Goal: Information Seeking & Learning: Learn about a topic

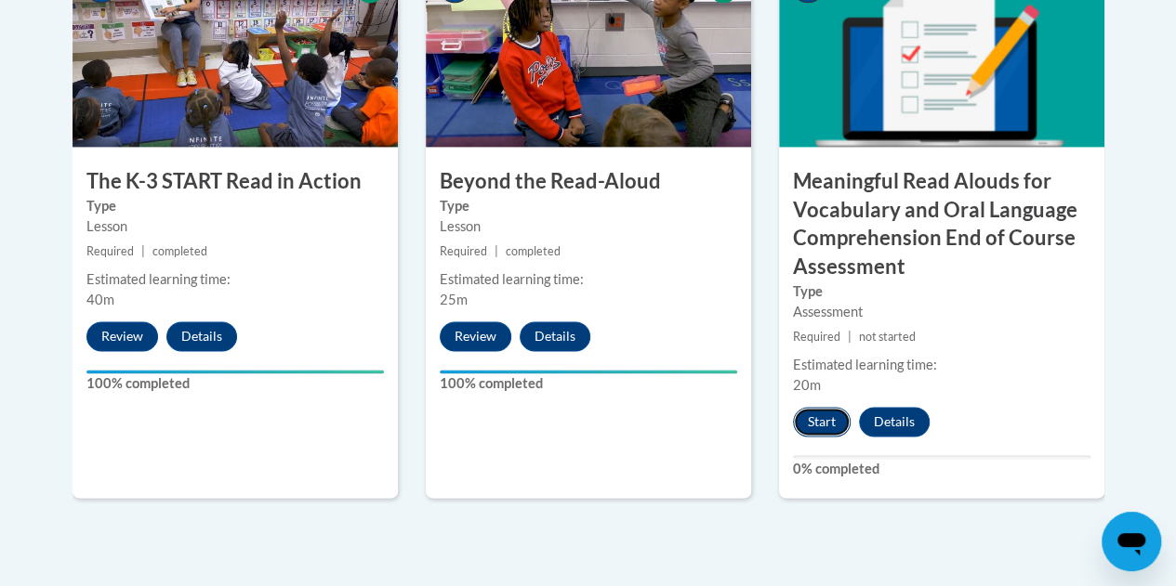
click at [825, 419] on button "Start" at bounding box center [822, 422] width 58 height 30
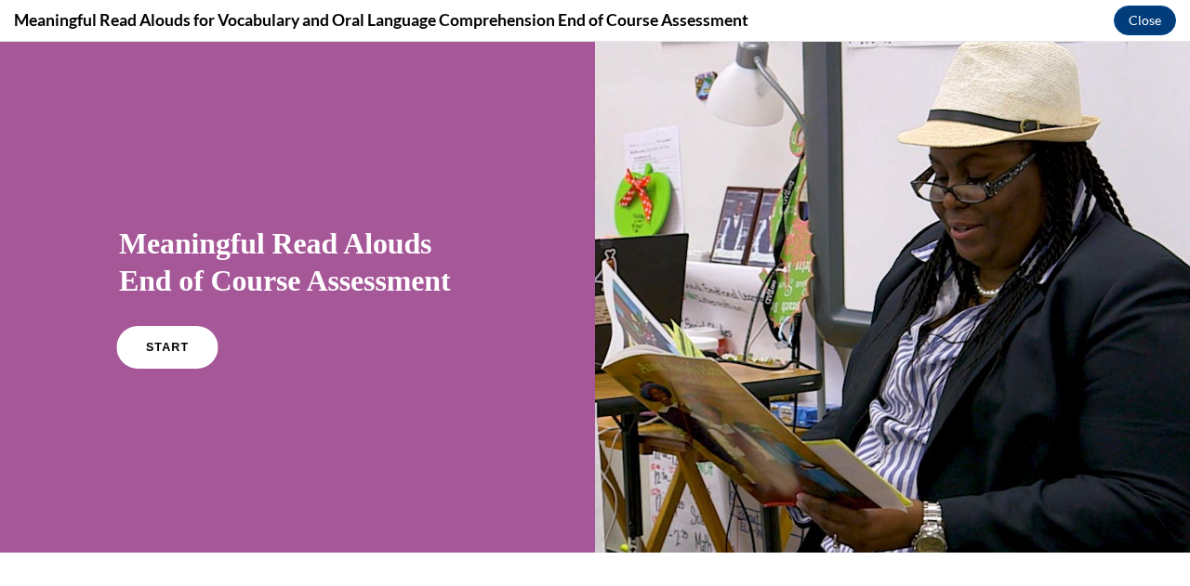
click at [178, 335] on link "START" at bounding box center [166, 347] width 101 height 43
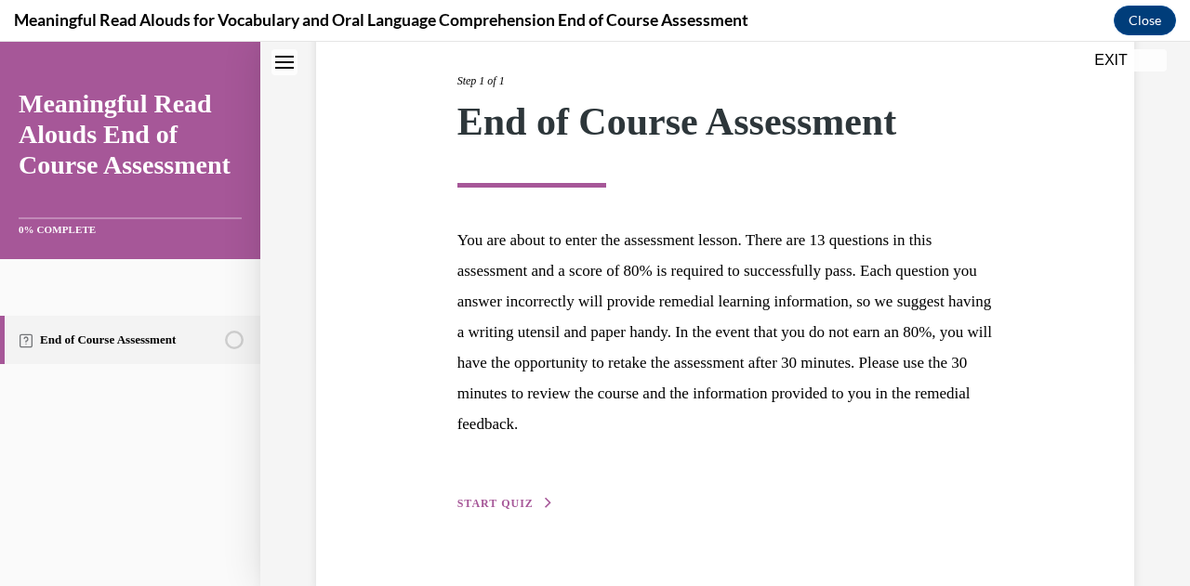
scroll to position [266, 0]
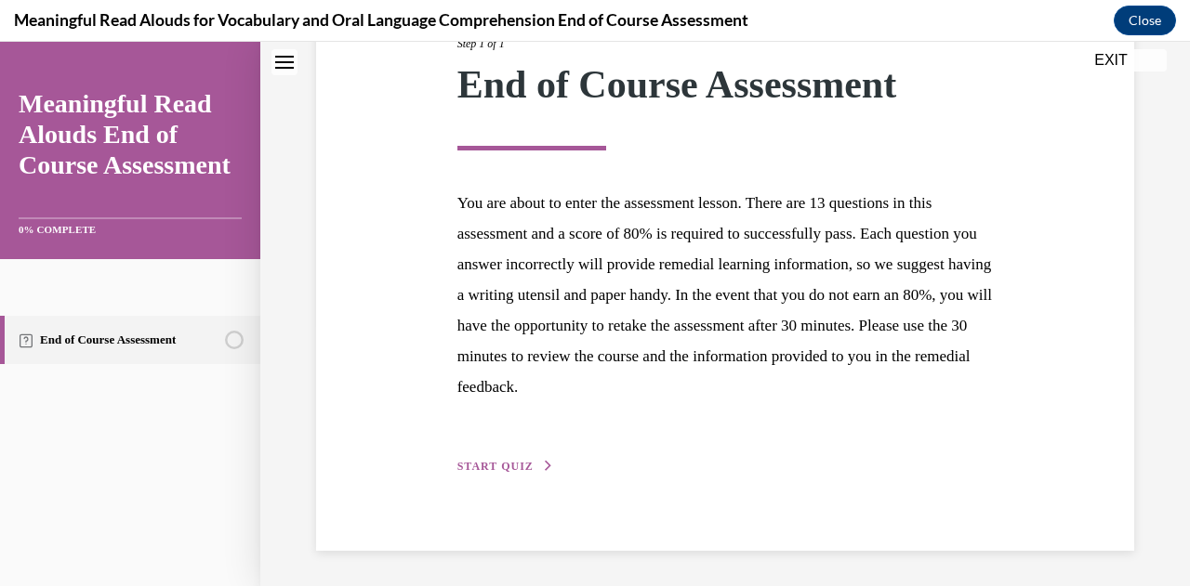
click at [498, 460] on span "START QUIZ" at bounding box center [495, 466] width 76 height 13
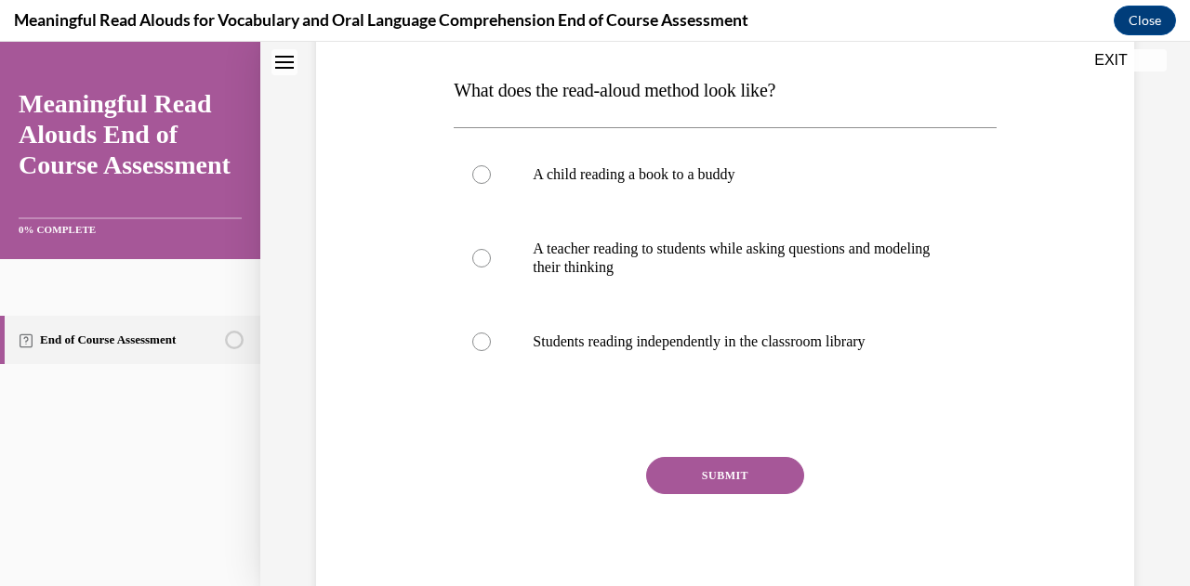
scroll to position [284, 0]
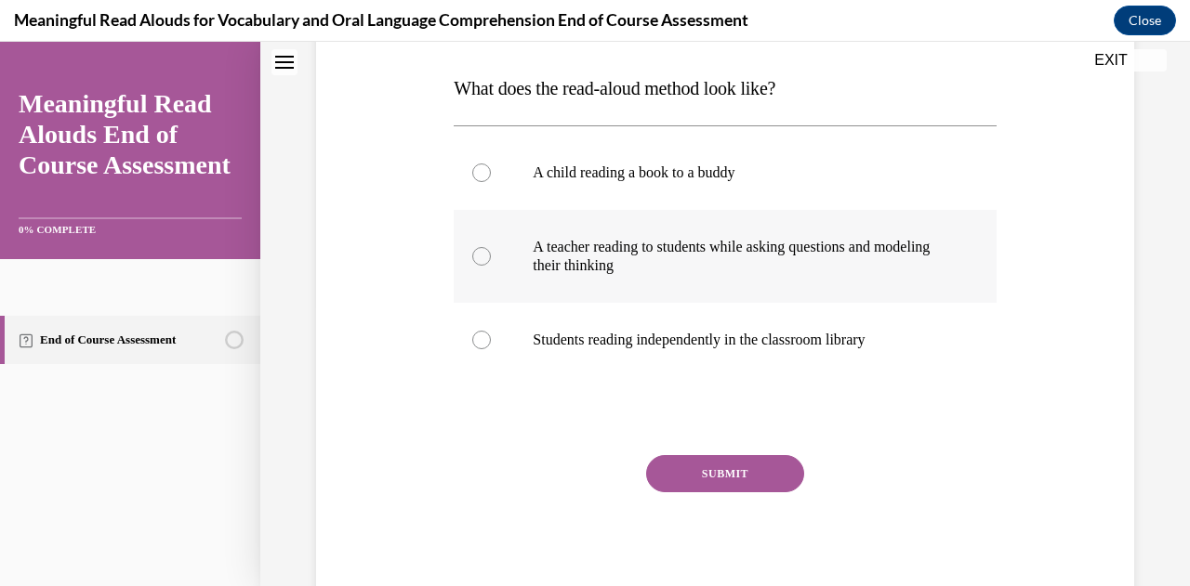
click at [869, 255] on p "A teacher reading to students while asking questions and modeling their thinking" at bounding box center [741, 256] width 416 height 37
click at [491, 255] on input "A teacher reading to students while asking questions and modeling their thinking" at bounding box center [481, 256] width 19 height 19
radio input "true"
click at [768, 468] on button "SUBMIT" at bounding box center [725, 473] width 158 height 37
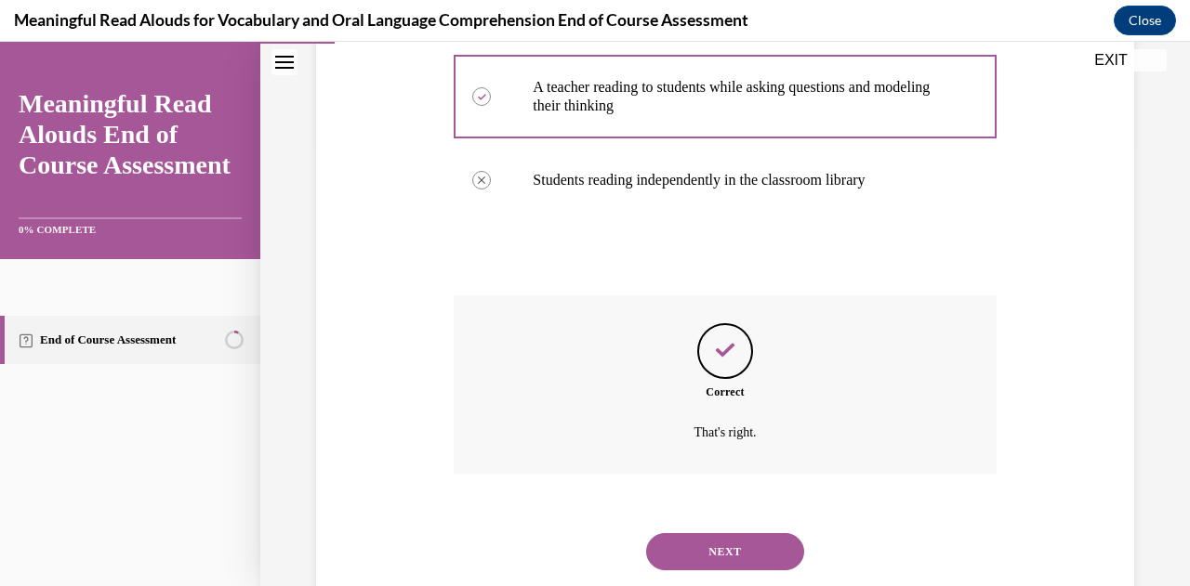
scroll to position [493, 0]
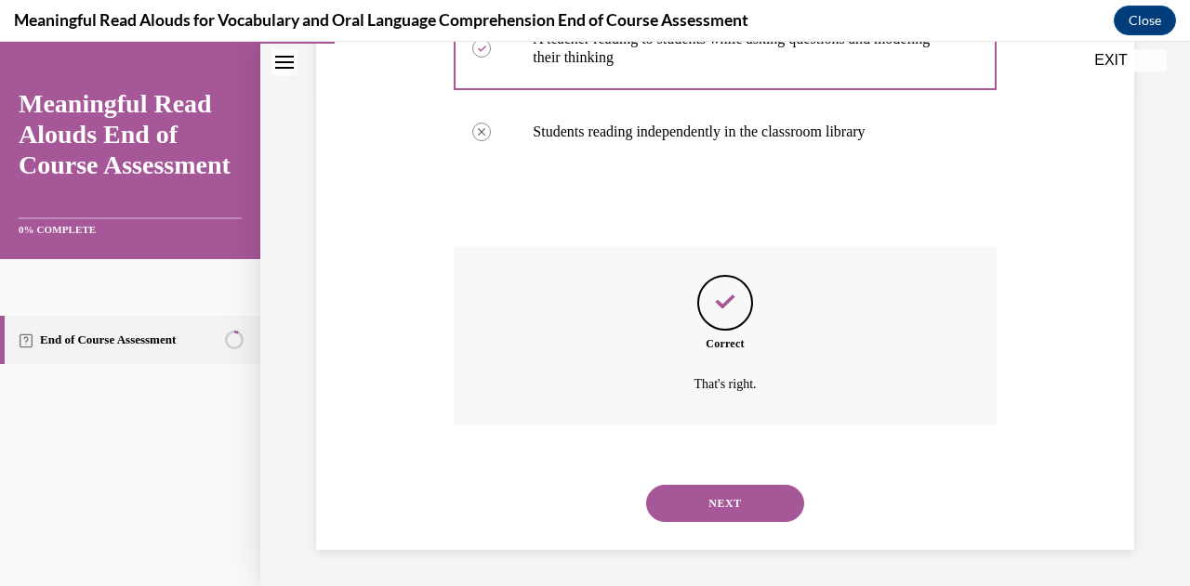
click at [777, 499] on button "NEXT" at bounding box center [725, 503] width 158 height 37
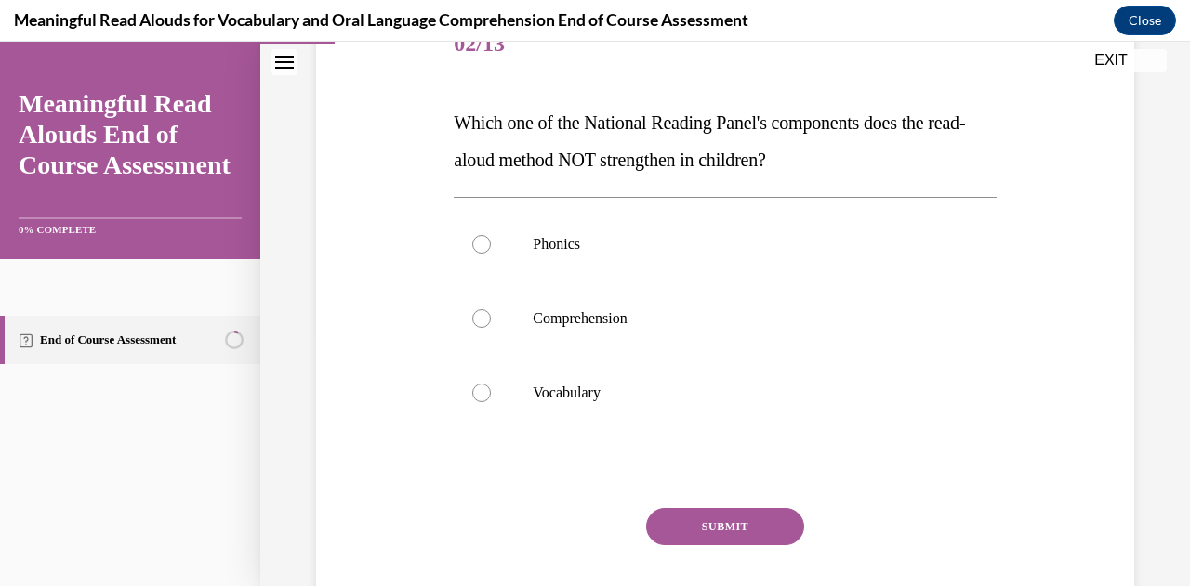
scroll to position [261, 0]
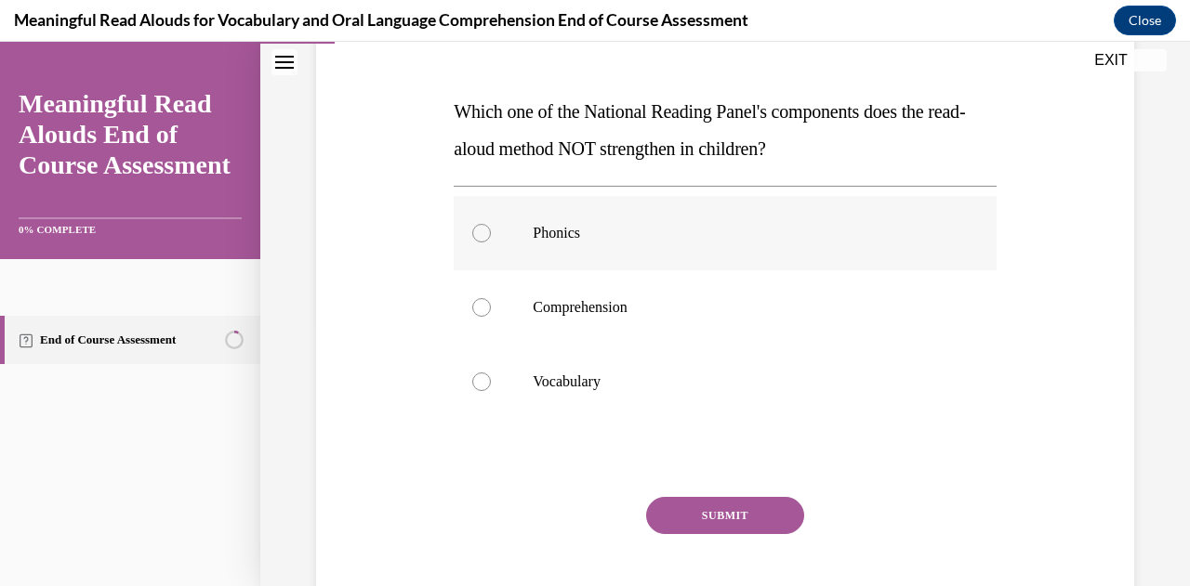
click at [642, 251] on label "Phonics" at bounding box center [725, 233] width 542 height 74
click at [491, 243] on input "Phonics" at bounding box center [481, 233] width 19 height 19
radio input "true"
click at [712, 506] on button "SUBMIT" at bounding box center [725, 515] width 158 height 37
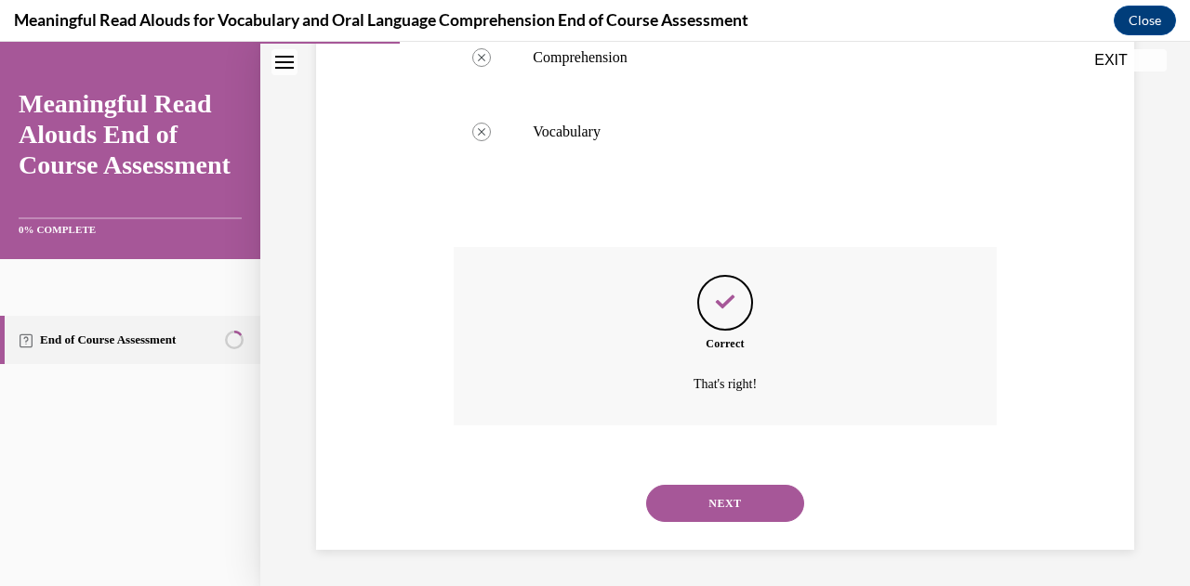
click at [760, 508] on button "NEXT" at bounding box center [725, 503] width 158 height 37
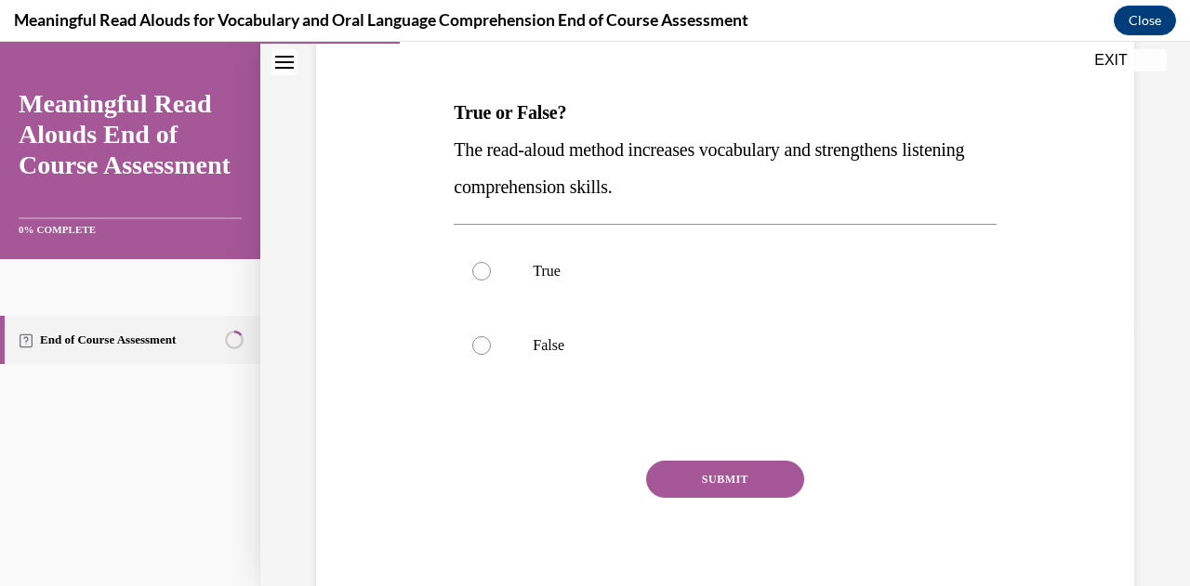
scroll to position [268, 0]
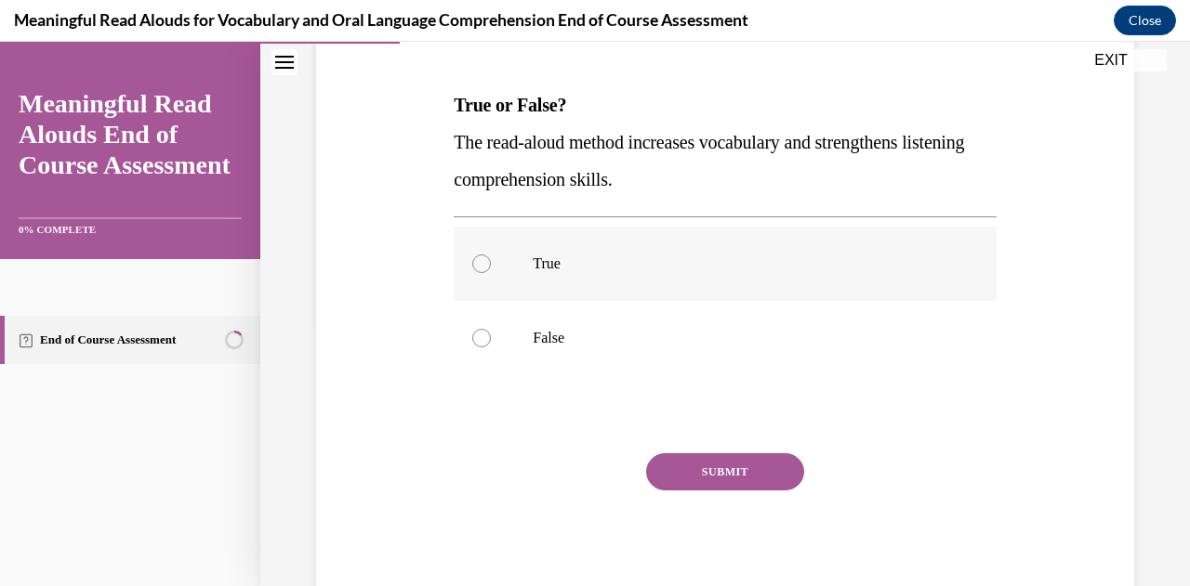
click at [903, 266] on p "True" at bounding box center [741, 264] width 416 height 19
click at [491, 266] on input "True" at bounding box center [481, 264] width 19 height 19
radio input "true"
click at [746, 472] on button "SUBMIT" at bounding box center [725, 472] width 158 height 37
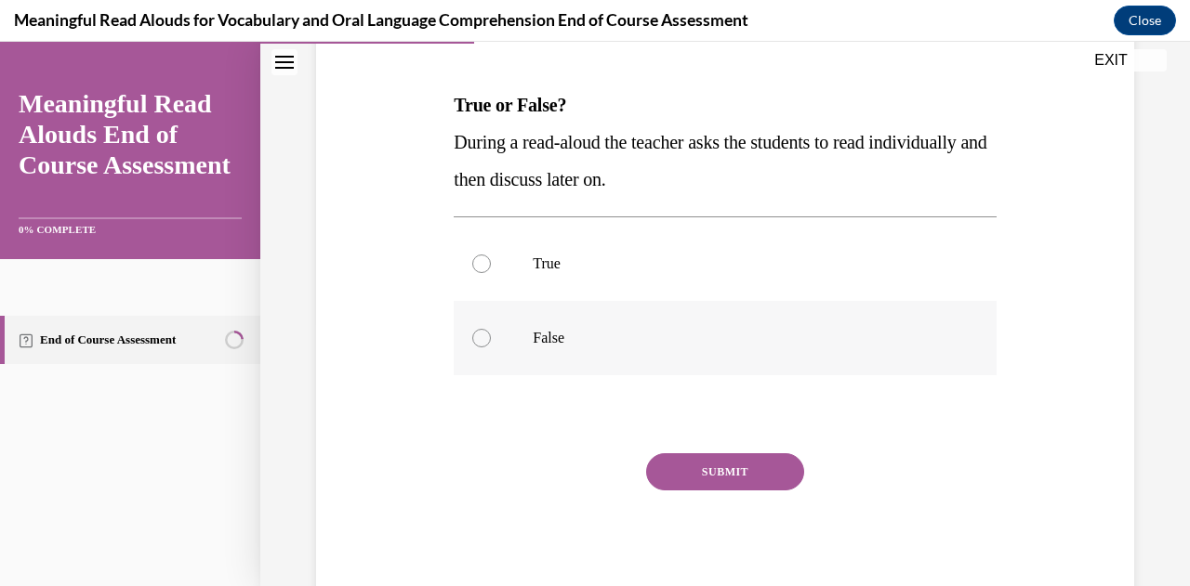
click at [825, 338] on p "False" at bounding box center [741, 338] width 416 height 19
click at [491, 338] on input "False" at bounding box center [481, 338] width 19 height 19
radio input "true"
click at [745, 470] on button "SUBMIT" at bounding box center [725, 472] width 158 height 37
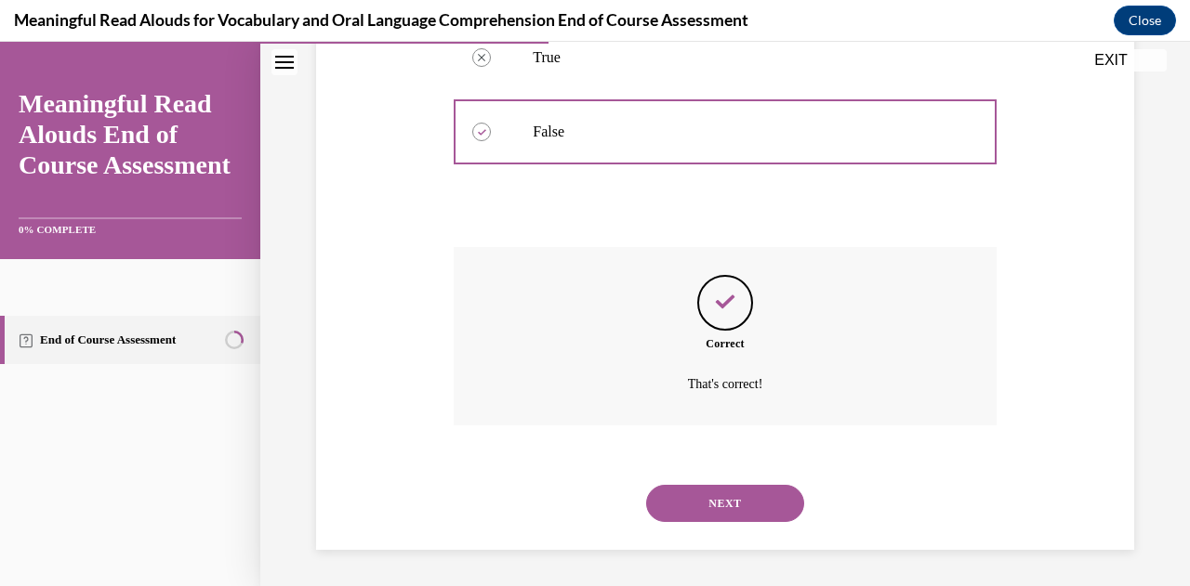
click at [760, 515] on button "NEXT" at bounding box center [725, 503] width 158 height 37
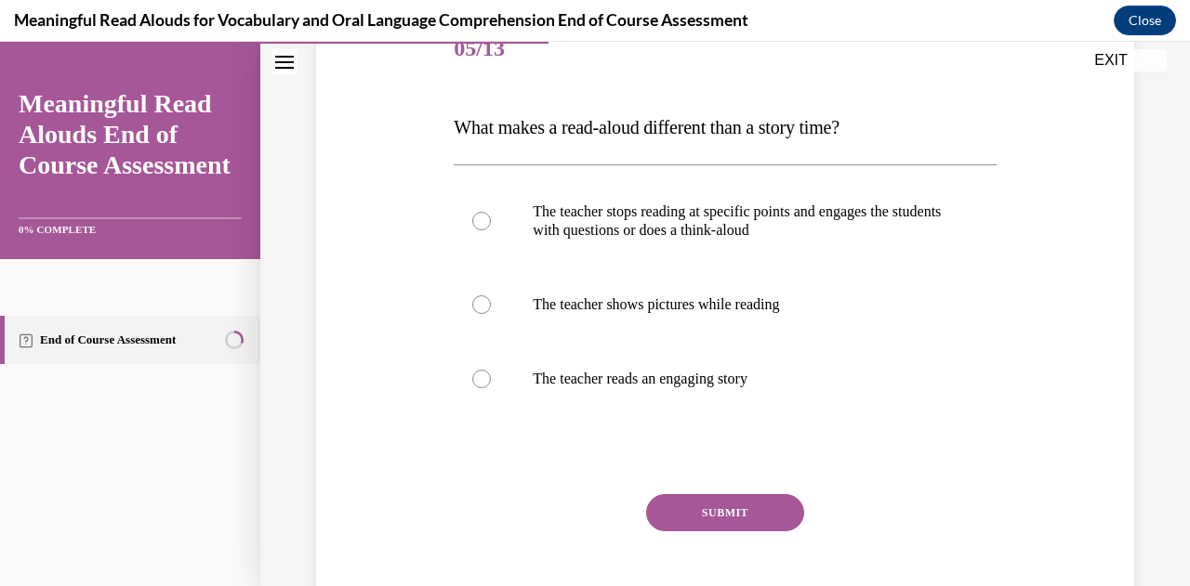
scroll to position [251, 0]
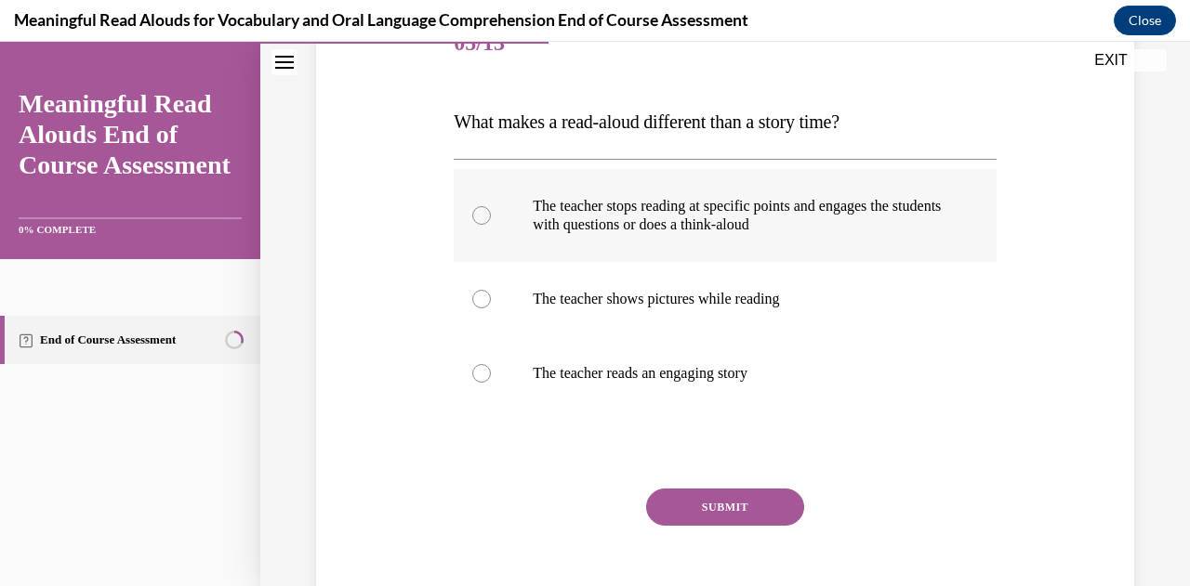
click at [926, 232] on p "The teacher stops reading at specific points and engages the students with ques…" at bounding box center [741, 215] width 416 height 37
click at [491, 225] on input "The teacher stops reading at specific points and engages the students with ques…" at bounding box center [481, 215] width 19 height 19
radio input "true"
click at [758, 507] on button "SUBMIT" at bounding box center [725, 507] width 158 height 37
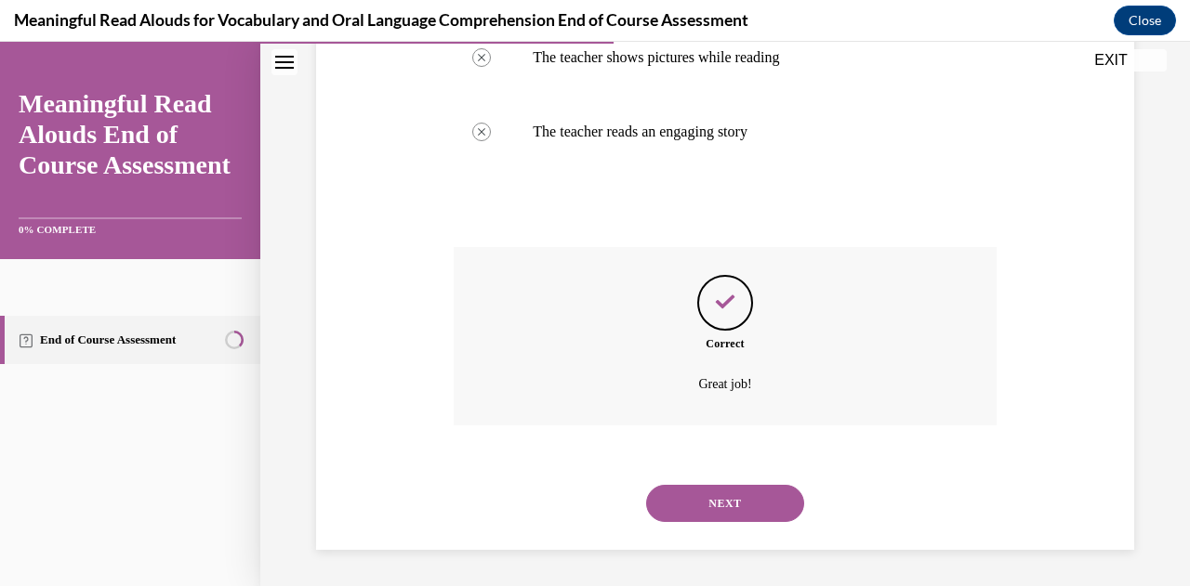
click at [758, 515] on button "NEXT" at bounding box center [725, 503] width 158 height 37
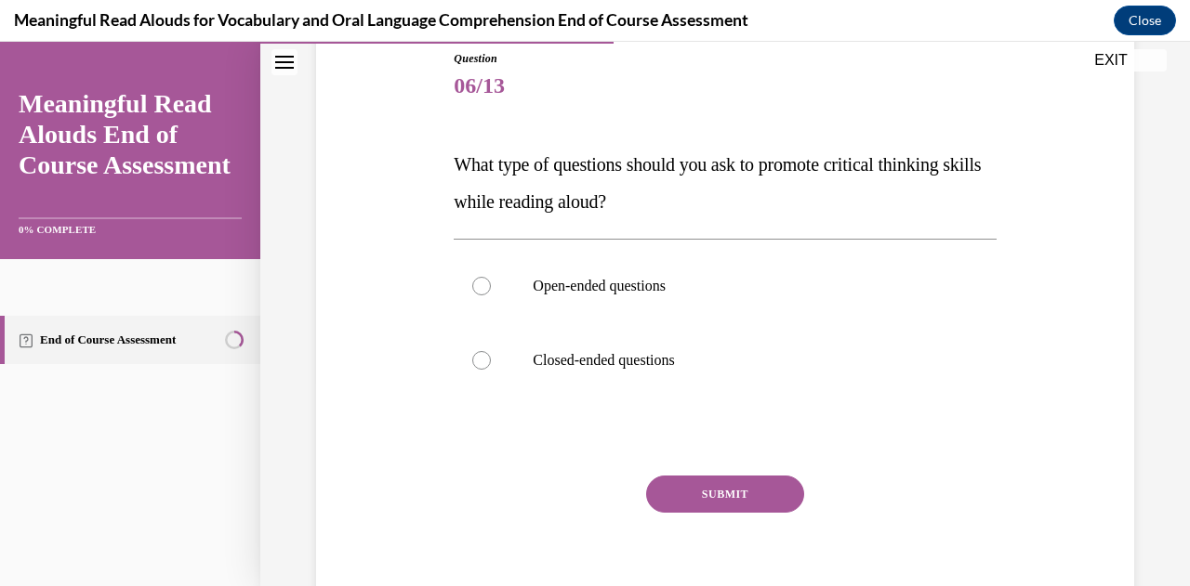
scroll to position [231, 0]
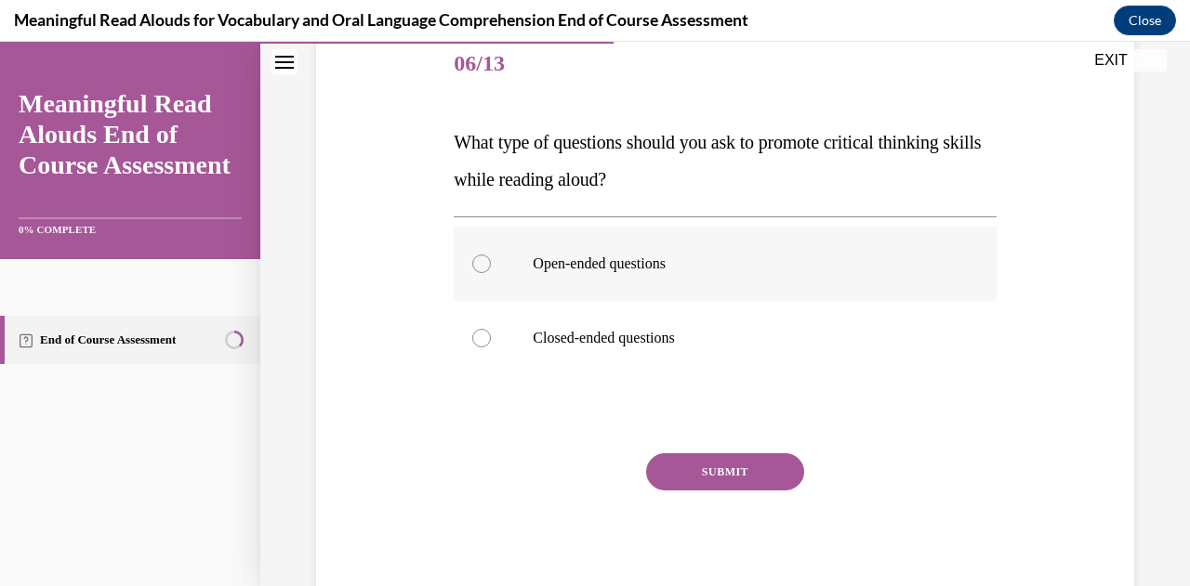
click at [879, 273] on label "Open-ended questions" at bounding box center [725, 264] width 542 height 74
click at [491, 273] on input "Open-ended questions" at bounding box center [481, 264] width 19 height 19
radio input "true"
click at [748, 477] on button "SUBMIT" at bounding box center [725, 472] width 158 height 37
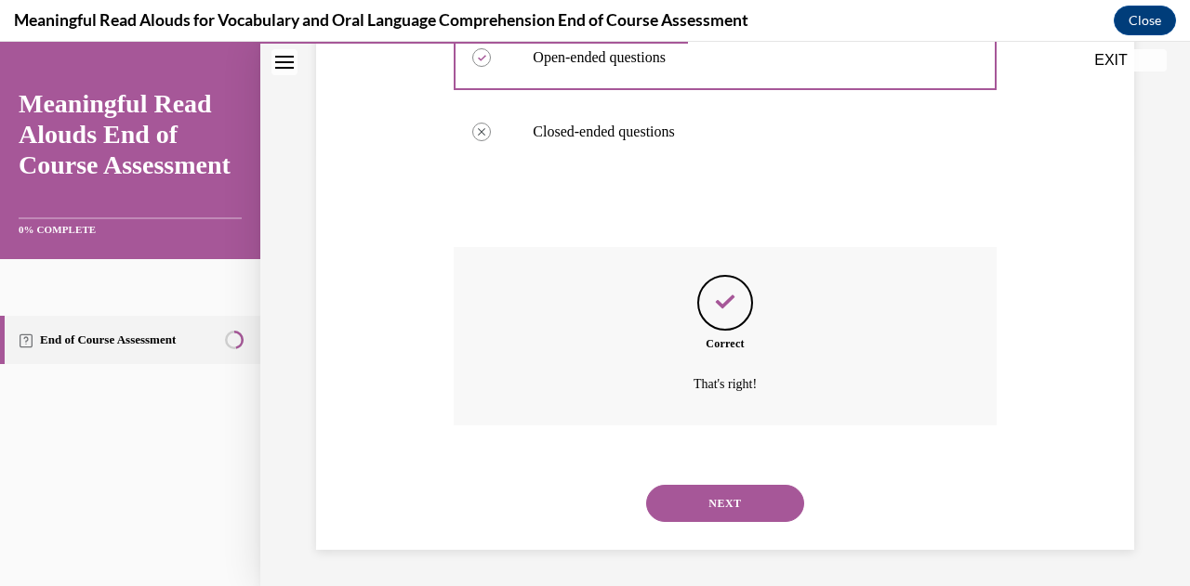
click at [760, 517] on button "NEXT" at bounding box center [725, 503] width 158 height 37
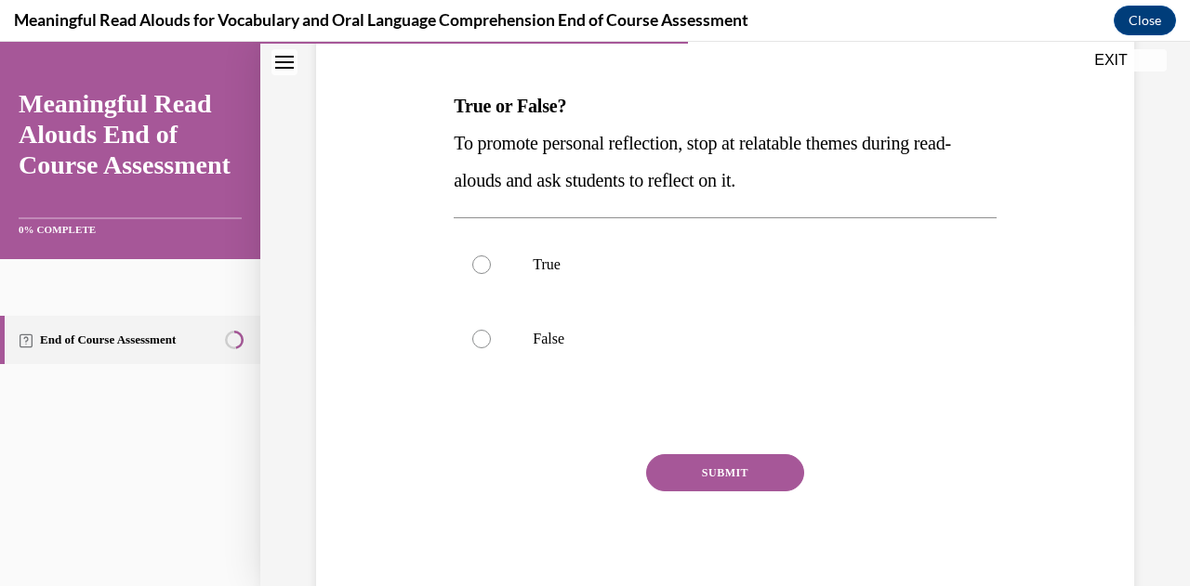
scroll to position [268, 0]
click at [898, 268] on p "True" at bounding box center [741, 264] width 416 height 19
click at [491, 268] on input "True" at bounding box center [481, 264] width 19 height 19
radio input "true"
click at [751, 485] on button "SUBMIT" at bounding box center [725, 472] width 158 height 37
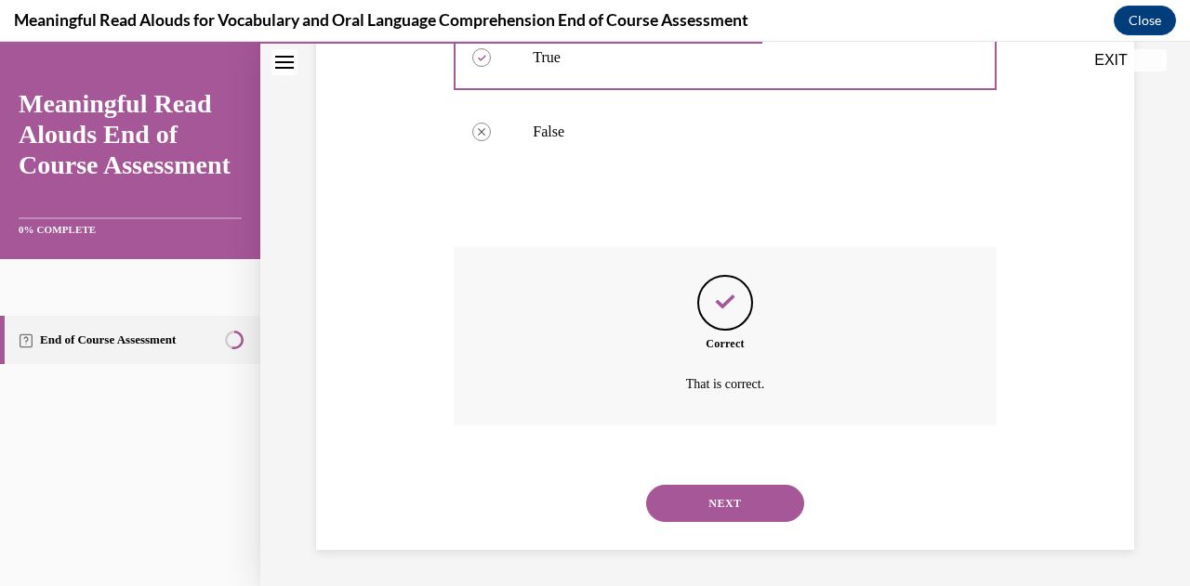
click at [764, 509] on button "NEXT" at bounding box center [725, 503] width 158 height 37
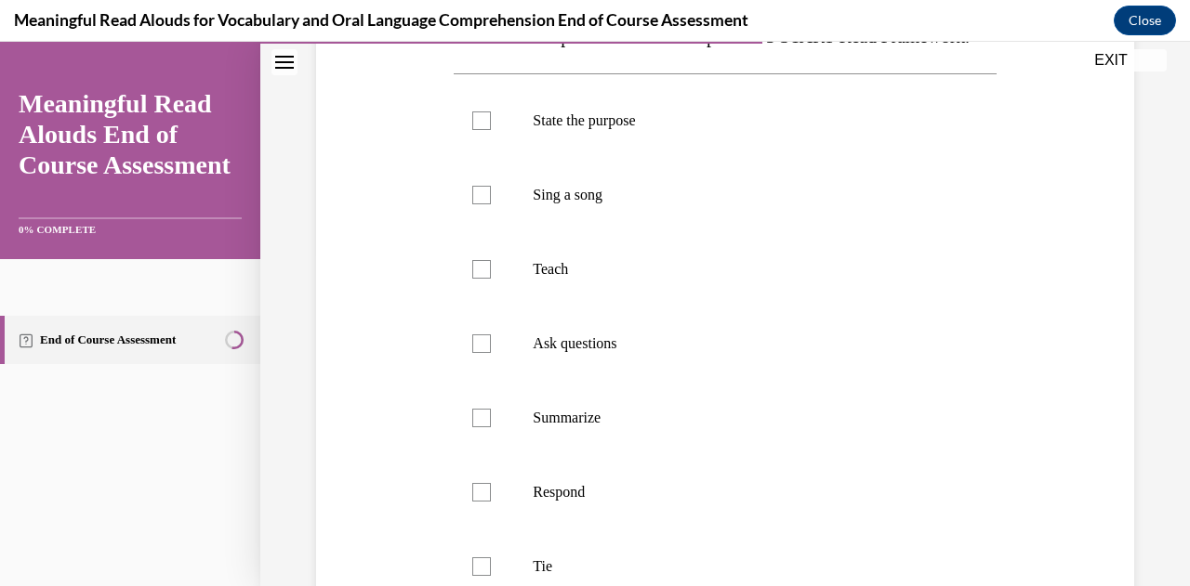
scroll to position [329, 0]
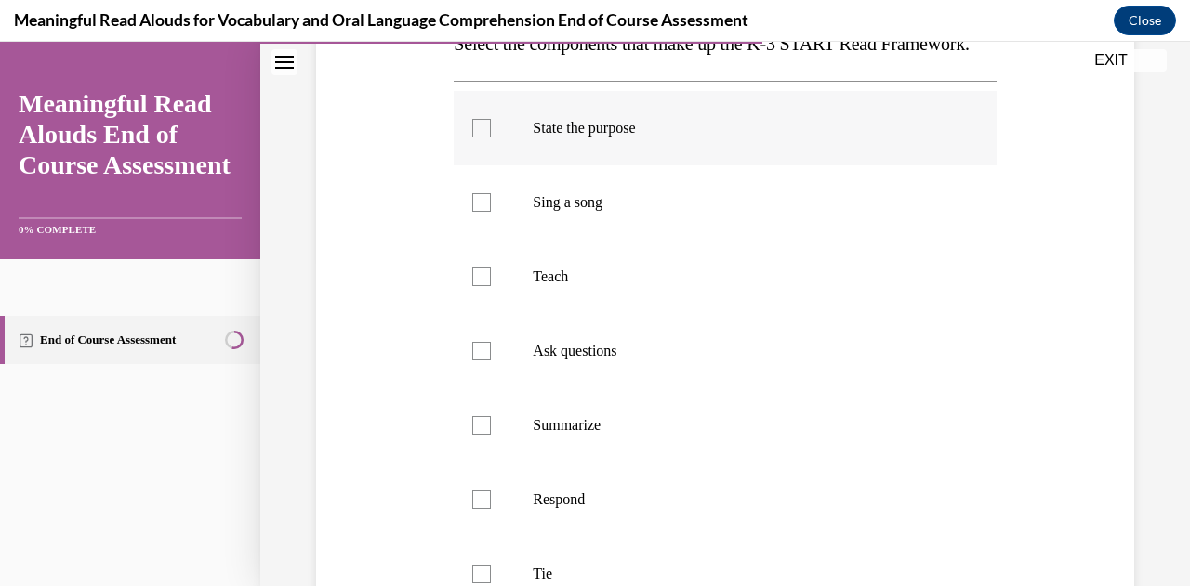
click at [853, 165] on label "State the purpose" at bounding box center [725, 128] width 542 height 74
click at [491, 138] on input "State the purpose" at bounding box center [481, 128] width 19 height 19
checkbox input "true"
click at [766, 286] on p "Teach" at bounding box center [741, 277] width 416 height 19
click at [491, 286] on input "Teach" at bounding box center [481, 277] width 19 height 19
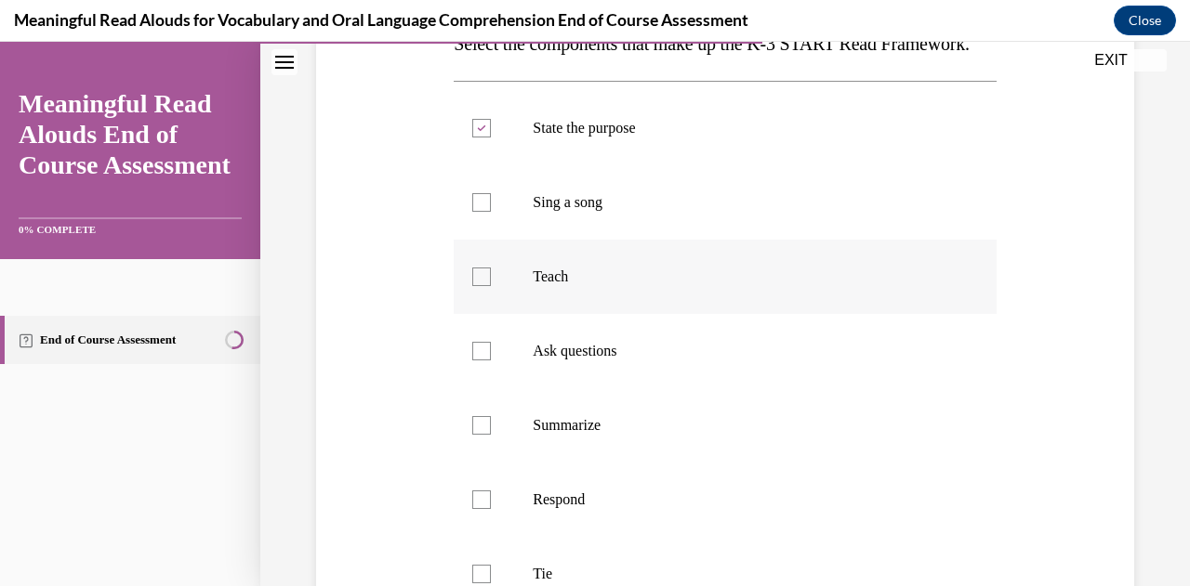
checkbox input "true"
click at [710, 361] on p "Ask questions" at bounding box center [741, 351] width 416 height 19
click at [491, 361] on input "Ask questions" at bounding box center [481, 351] width 19 height 19
checkbox input "true"
click at [634, 509] on p "Respond" at bounding box center [741, 500] width 416 height 19
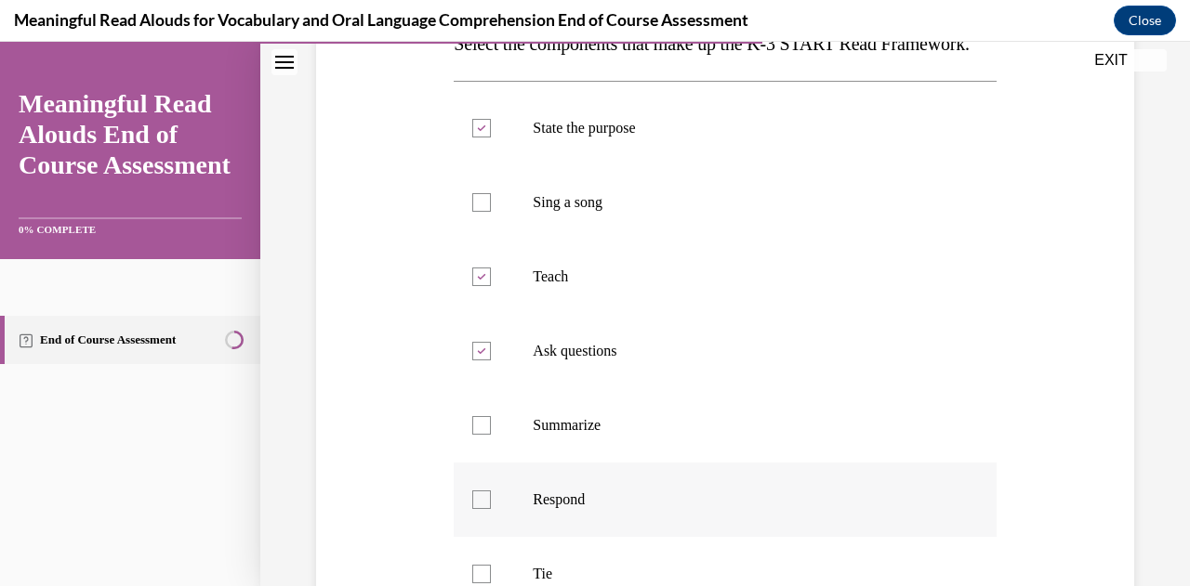
click at [491, 509] on input "Respond" at bounding box center [481, 500] width 19 height 19
checkbox input "true"
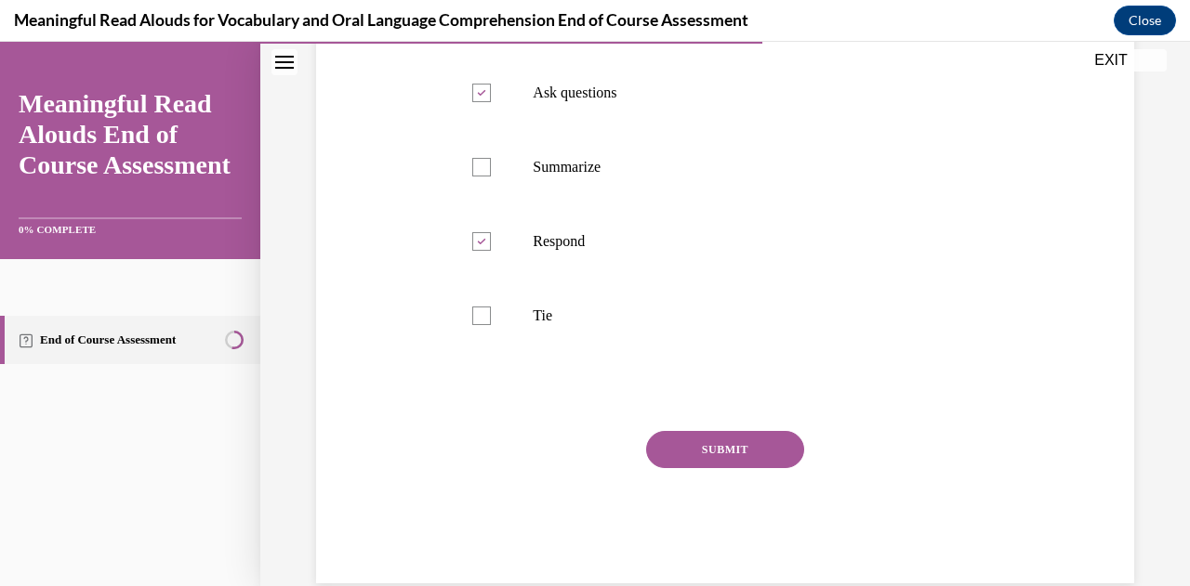
scroll to position [602, 0]
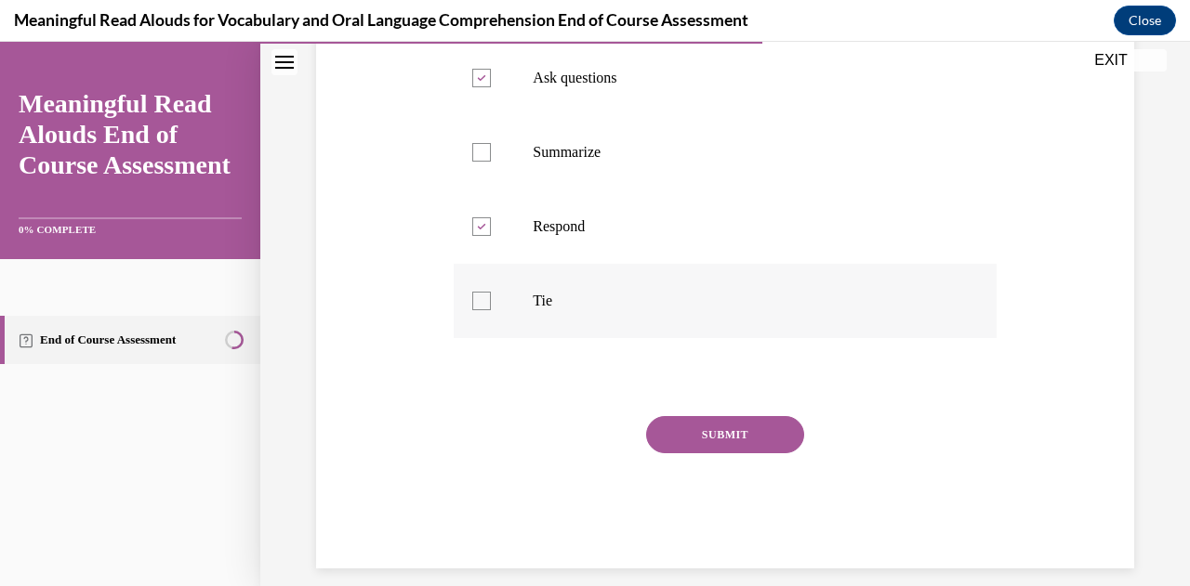
click at [578, 310] on p "Tie" at bounding box center [741, 301] width 416 height 19
click at [491, 310] on input "Tie" at bounding box center [481, 301] width 19 height 19
checkbox input "true"
click at [726, 454] on button "SUBMIT" at bounding box center [725, 434] width 158 height 37
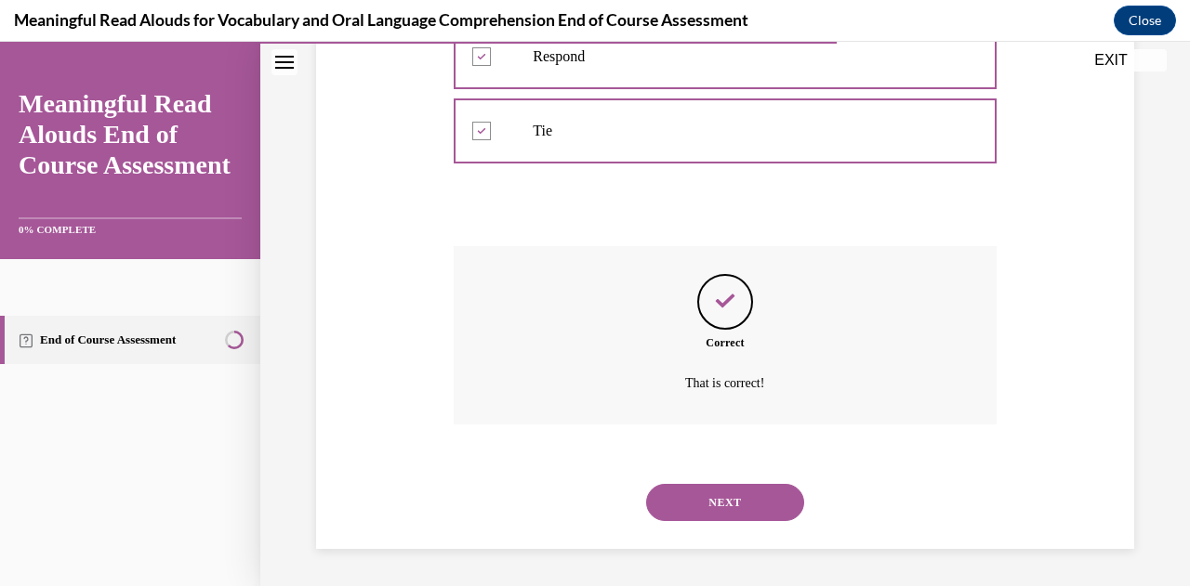
click at [755, 511] on button "NEXT" at bounding box center [725, 502] width 158 height 37
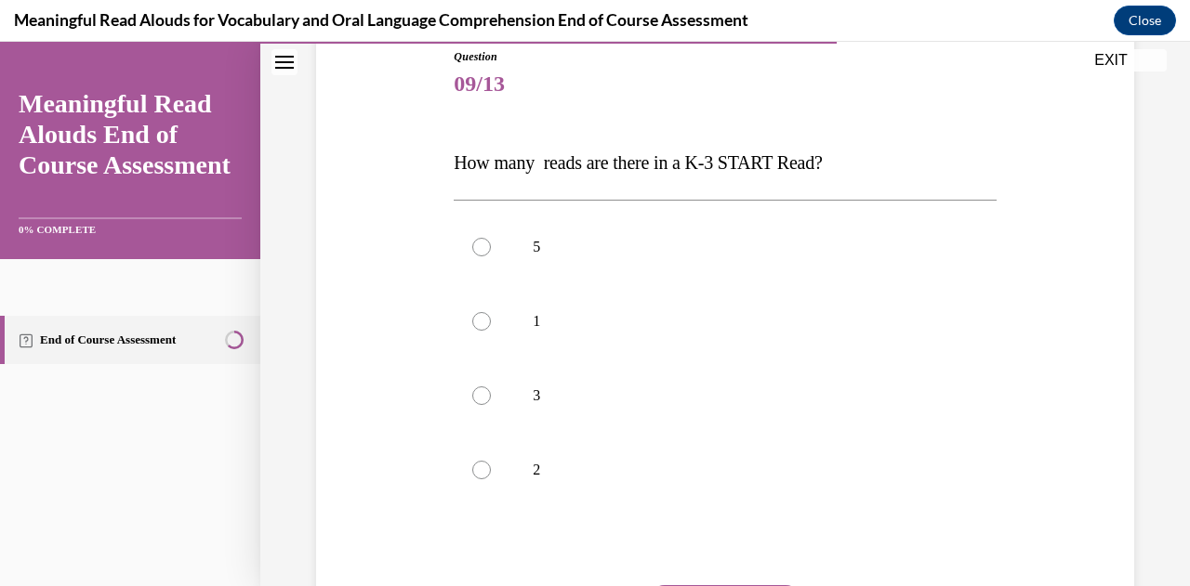
scroll to position [220, 0]
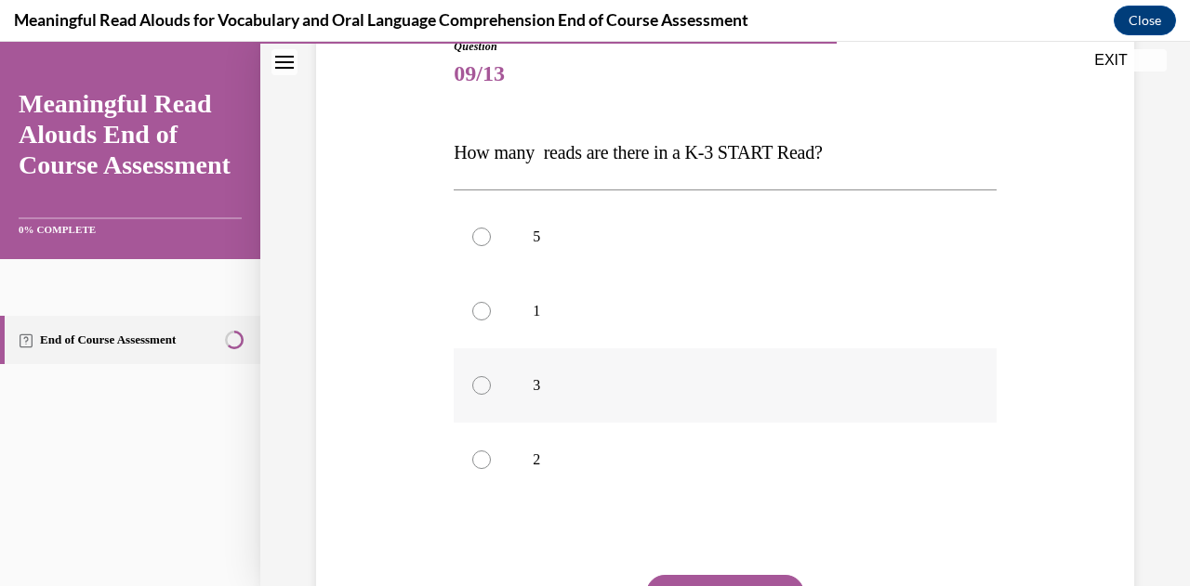
click at [897, 369] on label "3" at bounding box center [725, 386] width 542 height 74
click at [491, 376] on input "3" at bounding box center [481, 385] width 19 height 19
radio input "true"
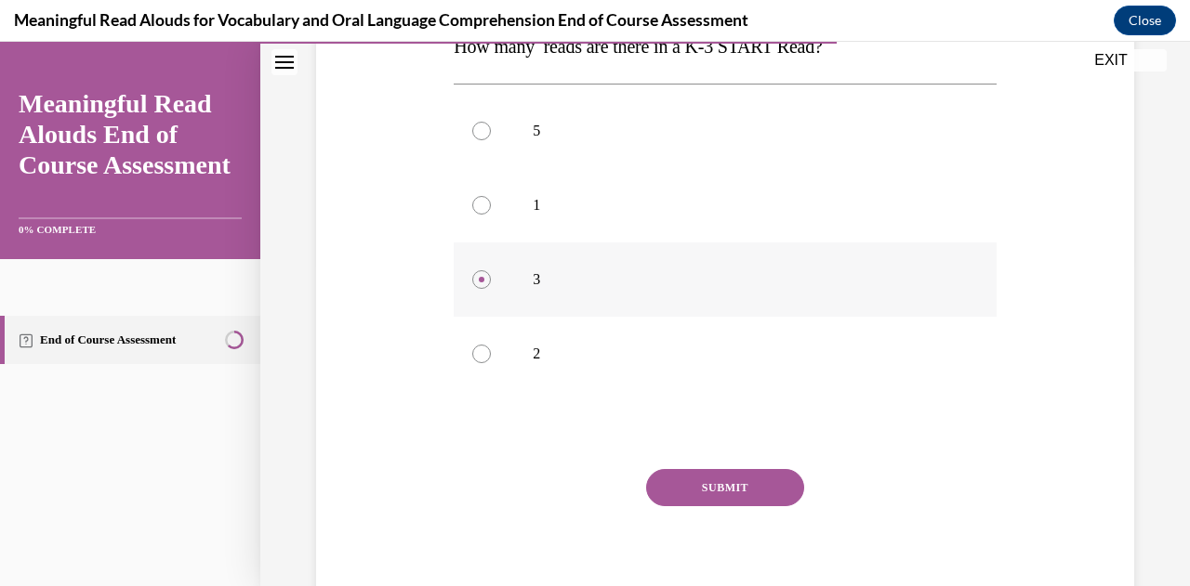
scroll to position [342, 0]
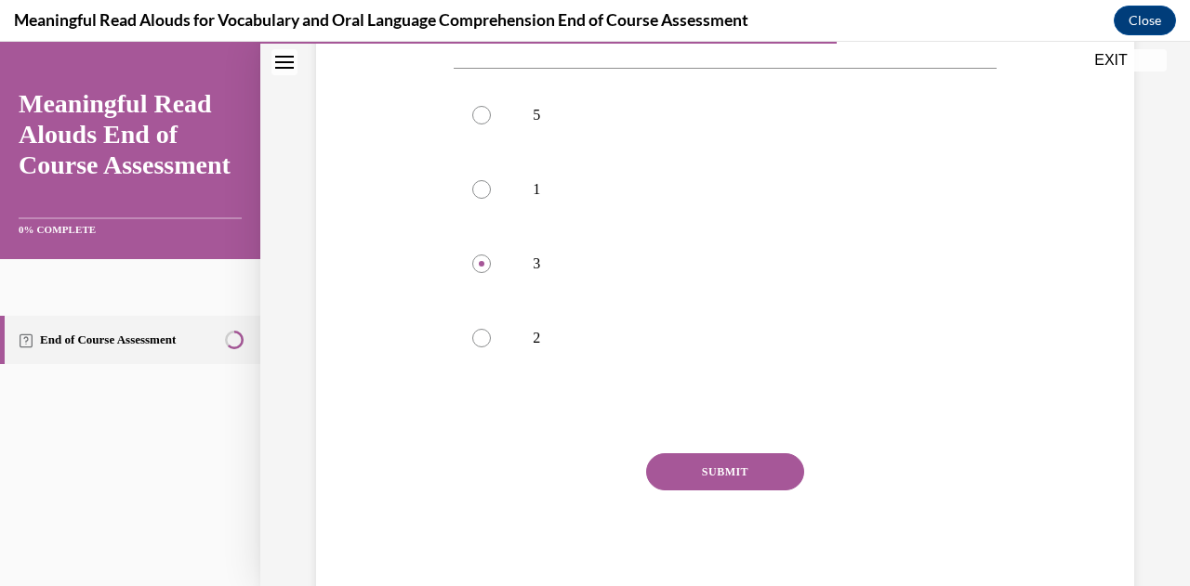
click at [758, 480] on button "SUBMIT" at bounding box center [725, 472] width 158 height 37
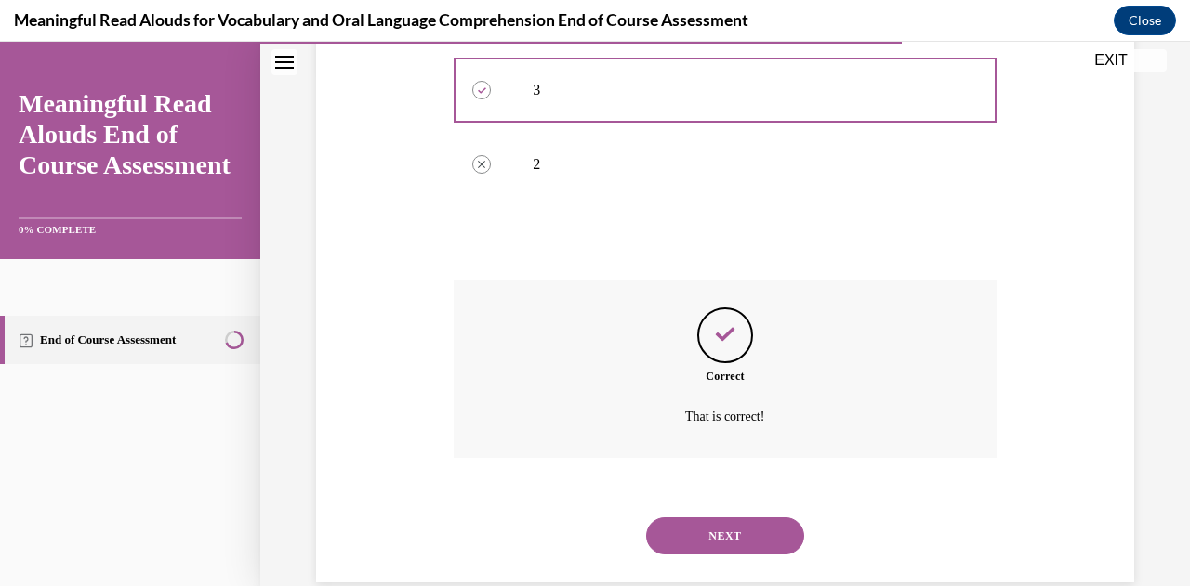
click at [758, 534] on button "NEXT" at bounding box center [725, 536] width 158 height 37
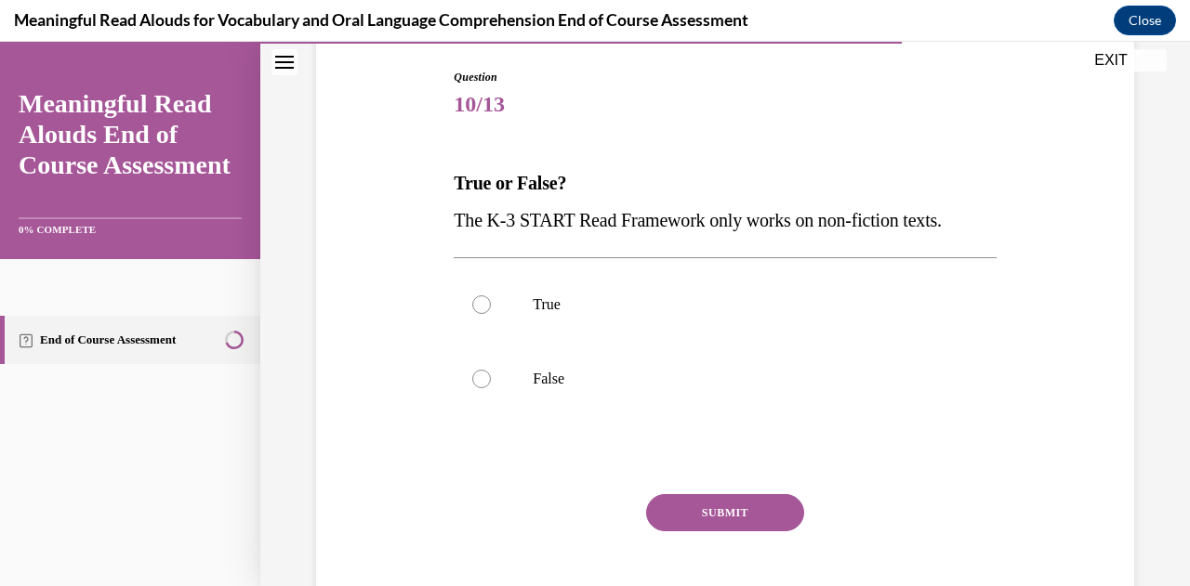
scroll to position [191, 0]
click at [701, 380] on p "False" at bounding box center [741, 378] width 416 height 19
click at [491, 380] on input "False" at bounding box center [481, 378] width 19 height 19
radio input "true"
click at [707, 511] on button "SUBMIT" at bounding box center [725, 512] width 158 height 37
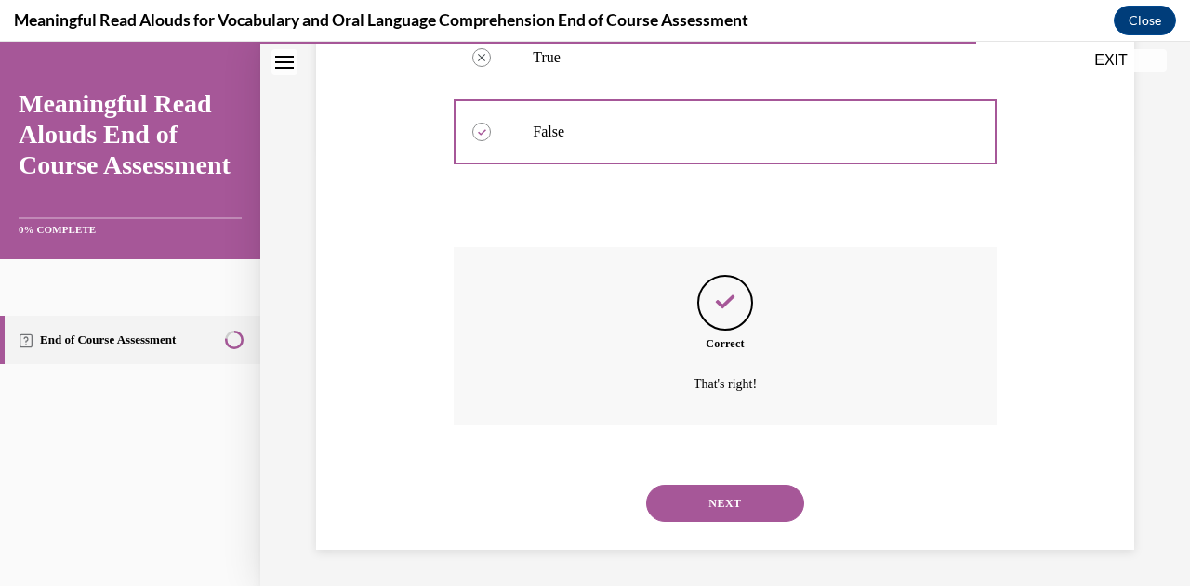
click at [705, 502] on button "NEXT" at bounding box center [725, 503] width 158 height 37
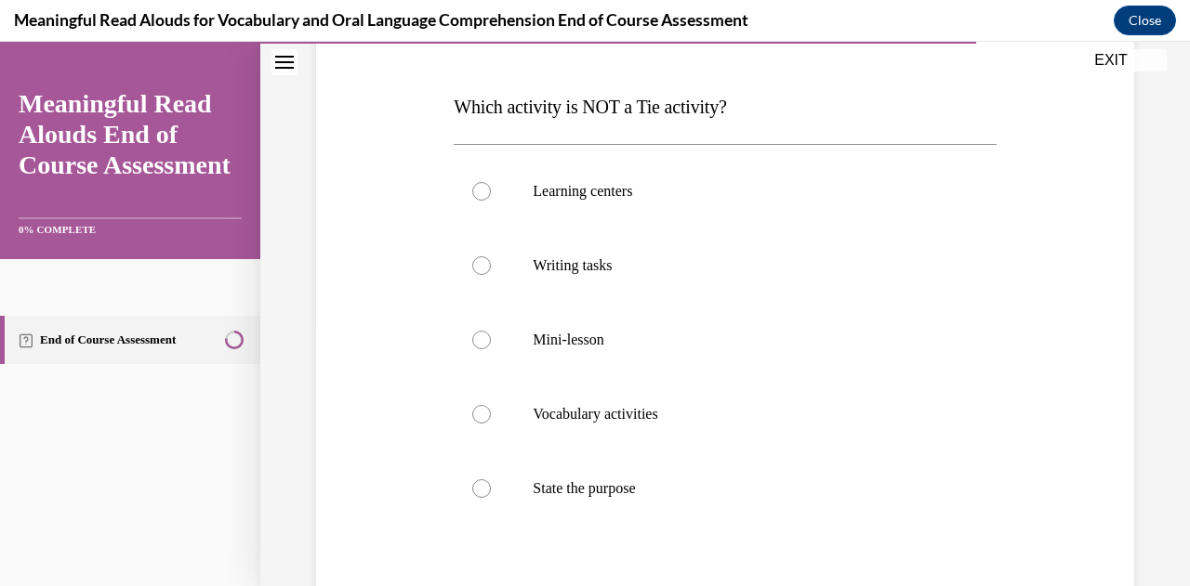
scroll to position [268, 0]
click at [671, 494] on label "State the purpose" at bounding box center [725, 487] width 542 height 74
click at [491, 494] on input "State the purpose" at bounding box center [481, 487] width 19 height 19
radio input "true"
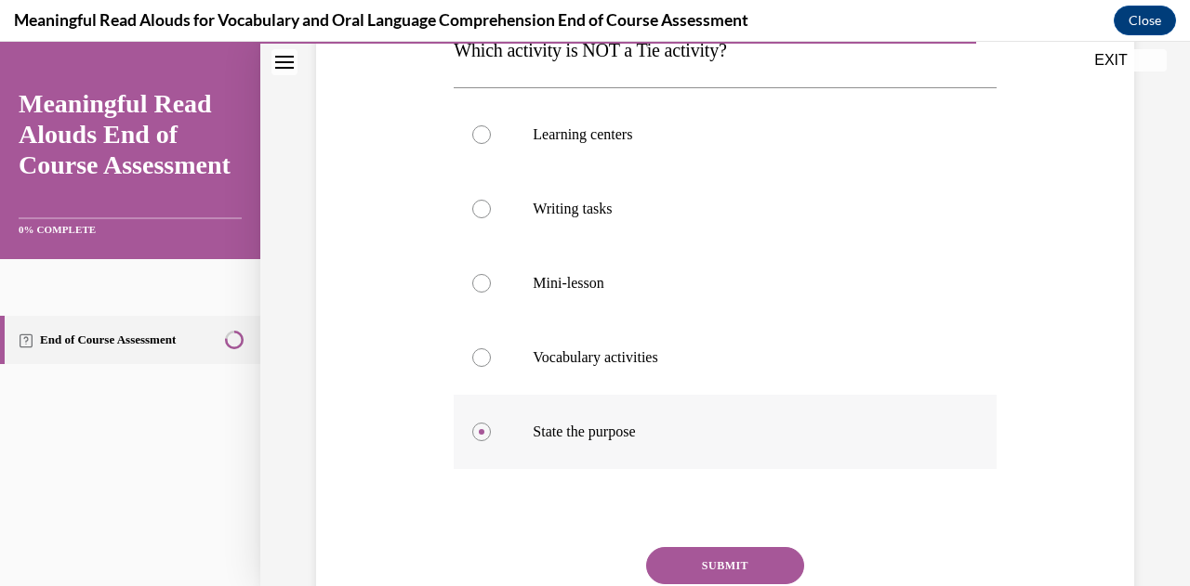
scroll to position [416, 0]
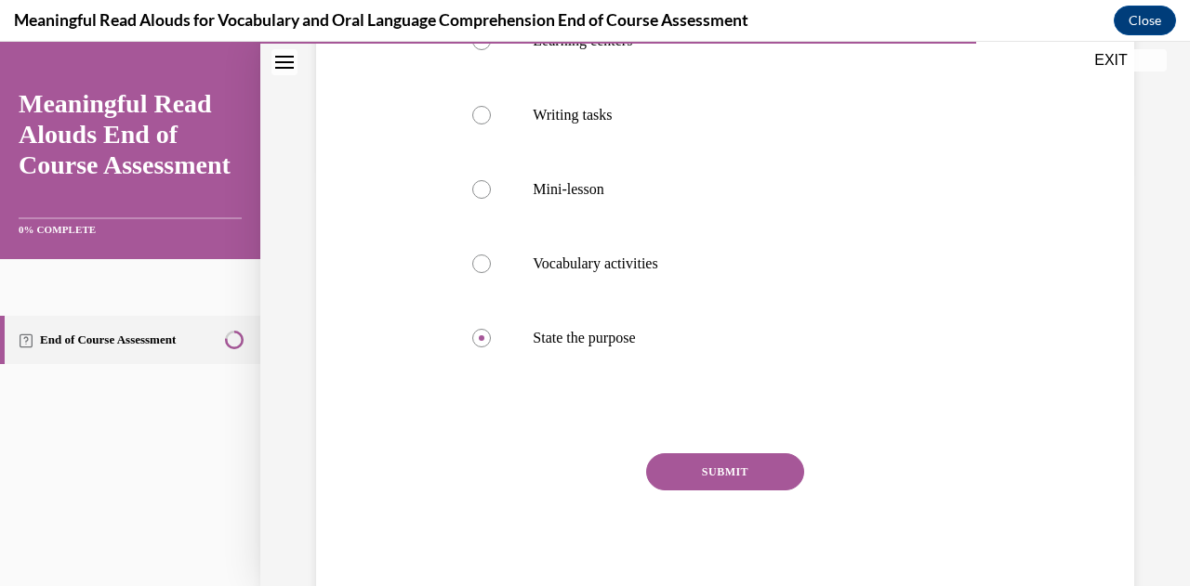
click at [714, 472] on button "SUBMIT" at bounding box center [725, 472] width 158 height 37
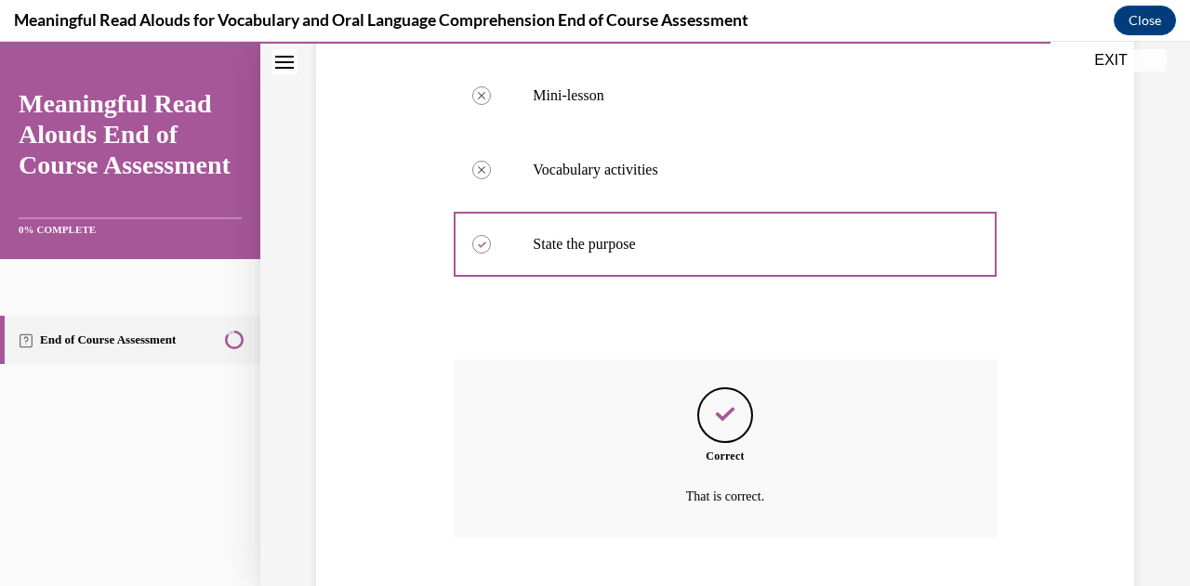
scroll to position [623, 0]
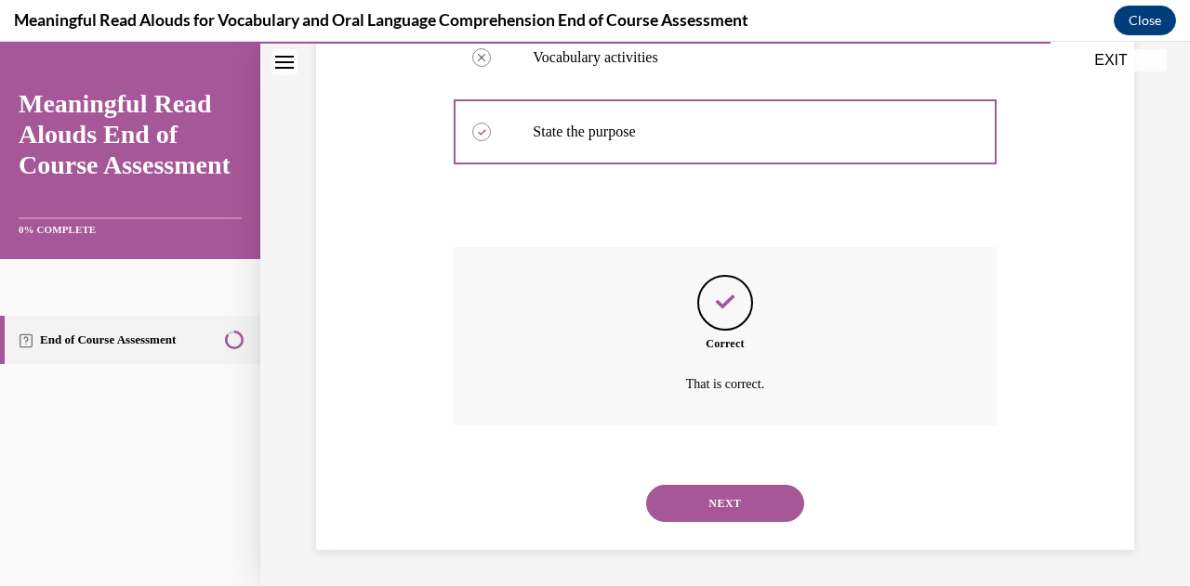
click at [714, 515] on button "NEXT" at bounding box center [725, 503] width 158 height 37
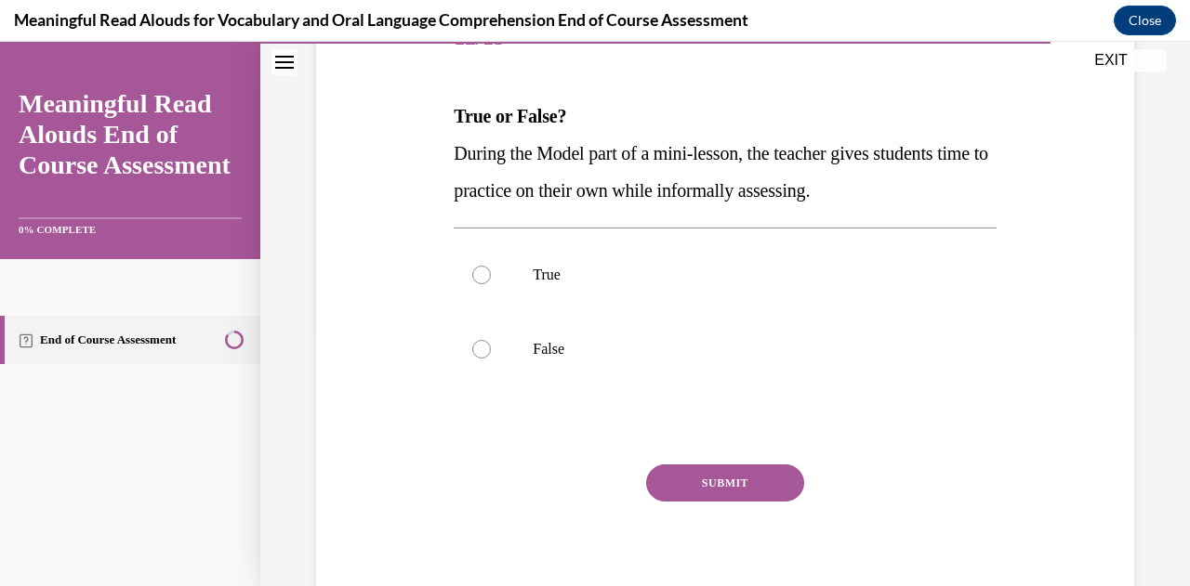
scroll to position [266, 0]
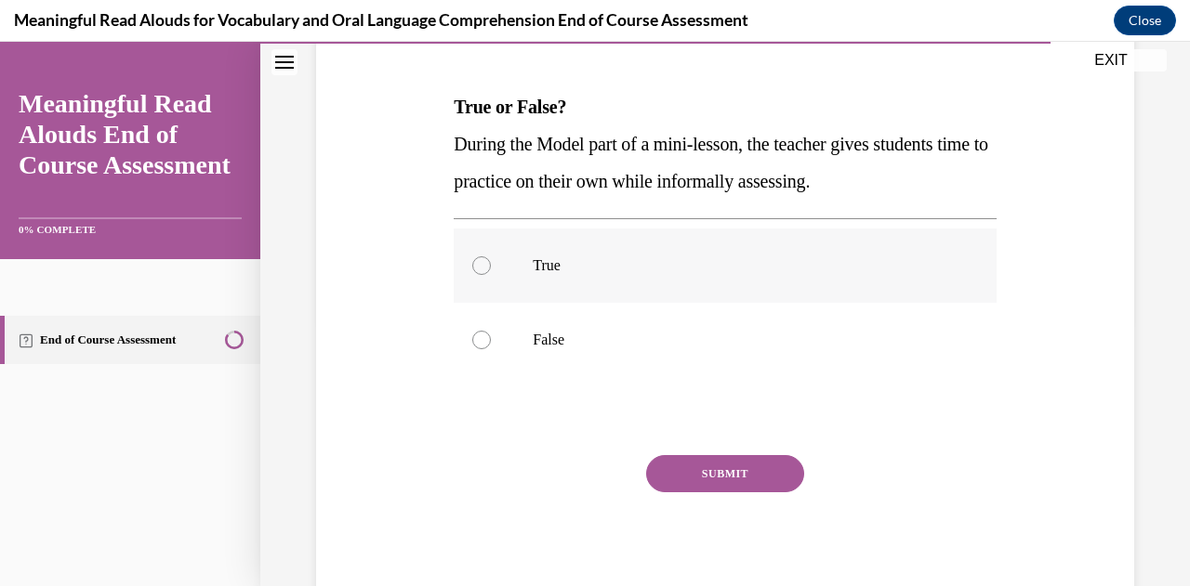
click at [757, 290] on label "True" at bounding box center [725, 266] width 542 height 74
click at [491, 275] on input "True" at bounding box center [481, 266] width 19 height 19
radio input "true"
click at [727, 469] on button "SUBMIT" at bounding box center [725, 473] width 158 height 37
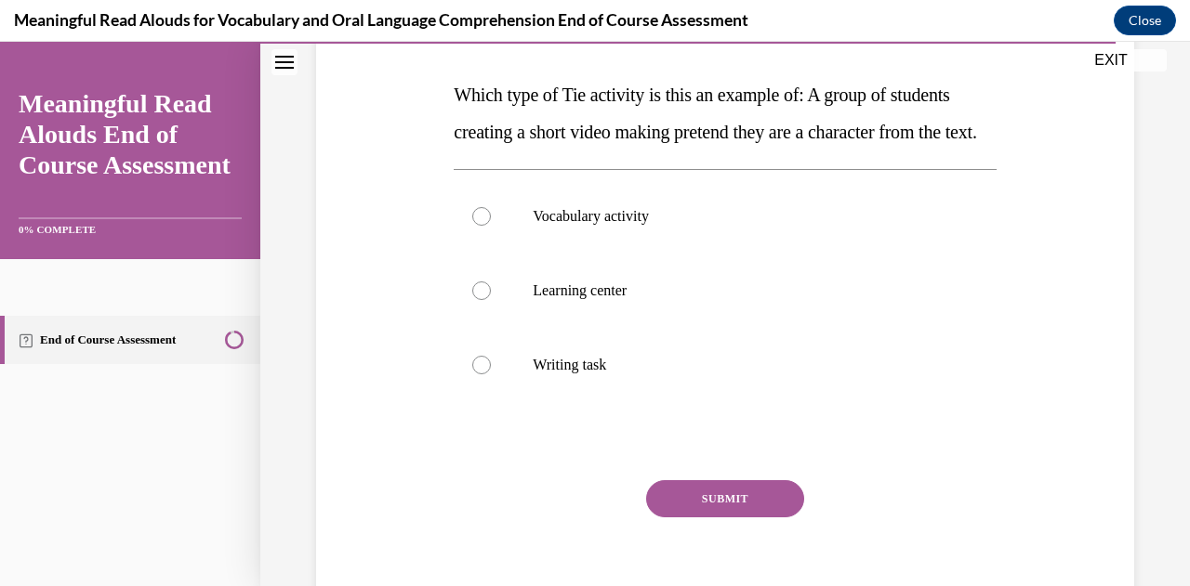
scroll to position [281, 0]
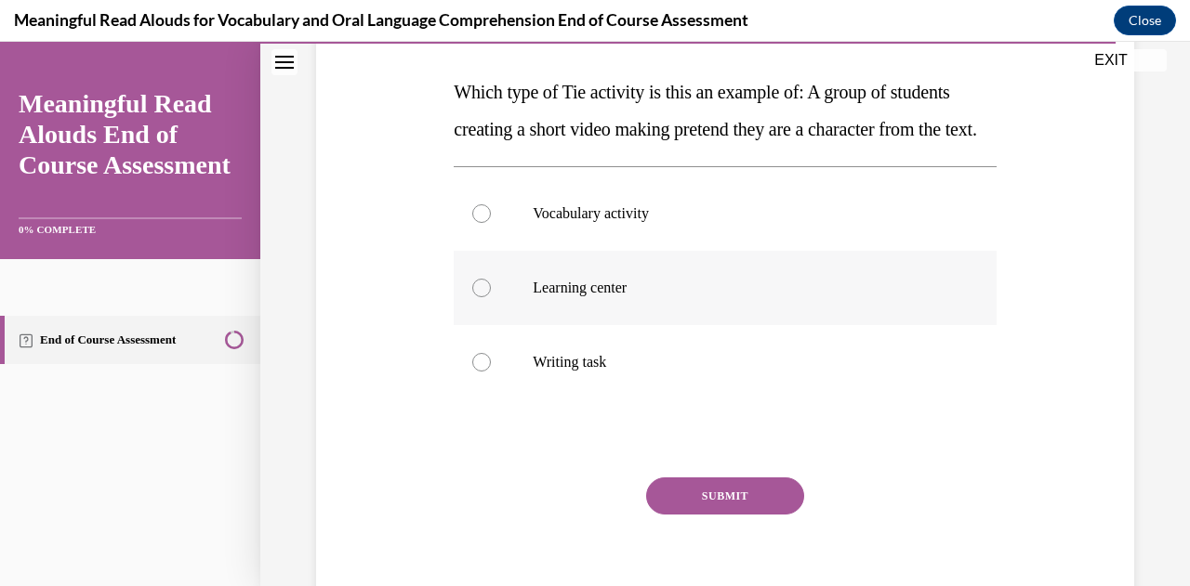
click at [814, 306] on label "Learning center" at bounding box center [725, 288] width 542 height 74
click at [491, 297] on input "Learning center" at bounding box center [481, 288] width 19 height 19
radio input "true"
click at [718, 515] on button "SUBMIT" at bounding box center [725, 496] width 158 height 37
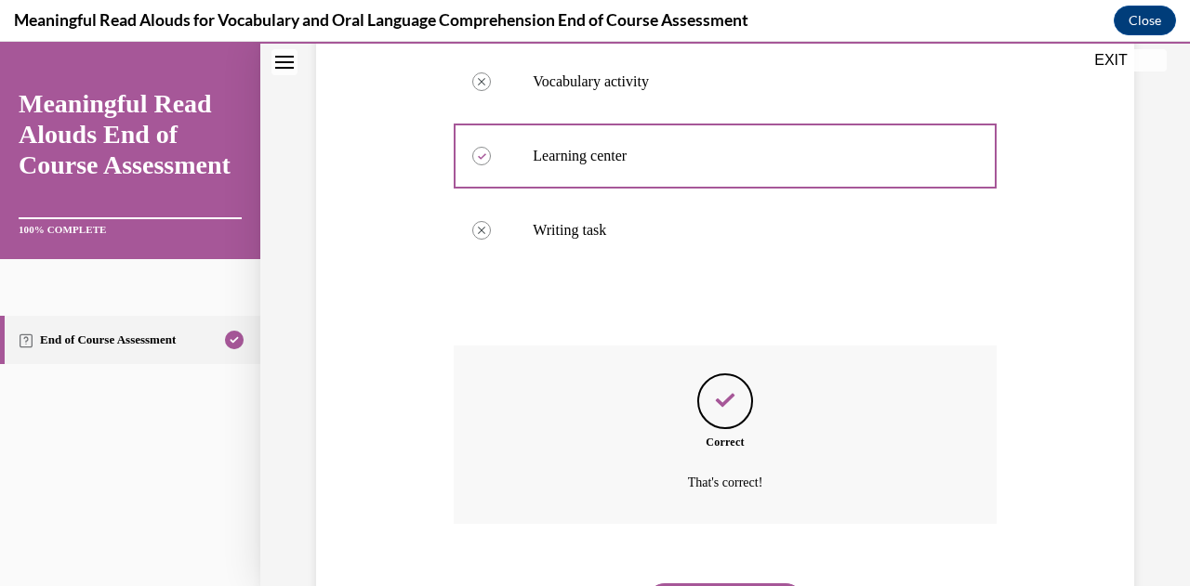
scroll to position [548, 0]
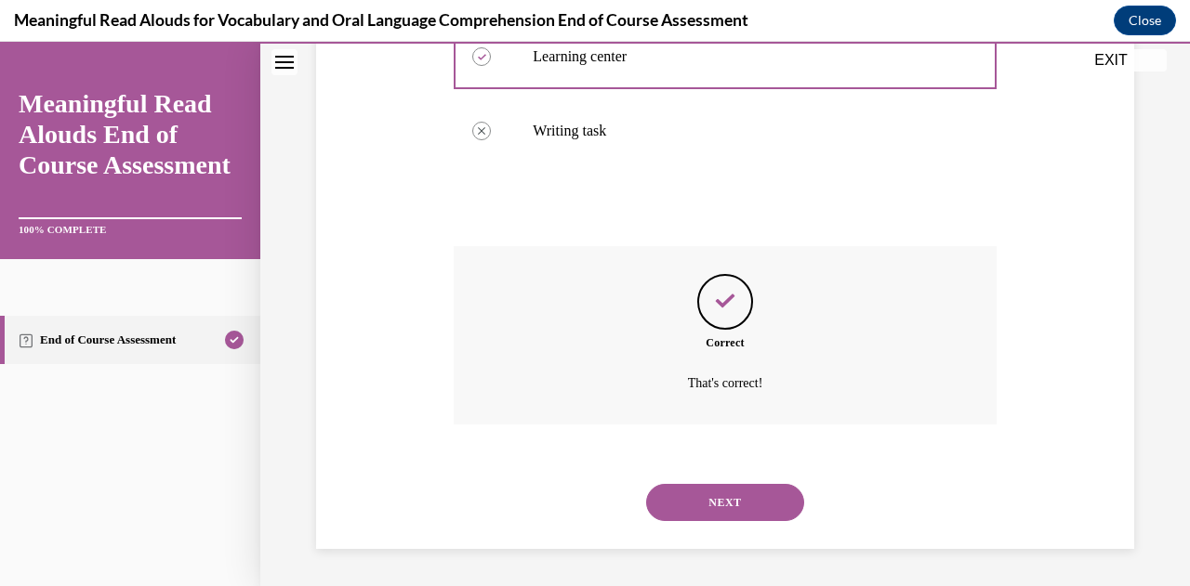
click at [736, 511] on button "NEXT" at bounding box center [725, 502] width 158 height 37
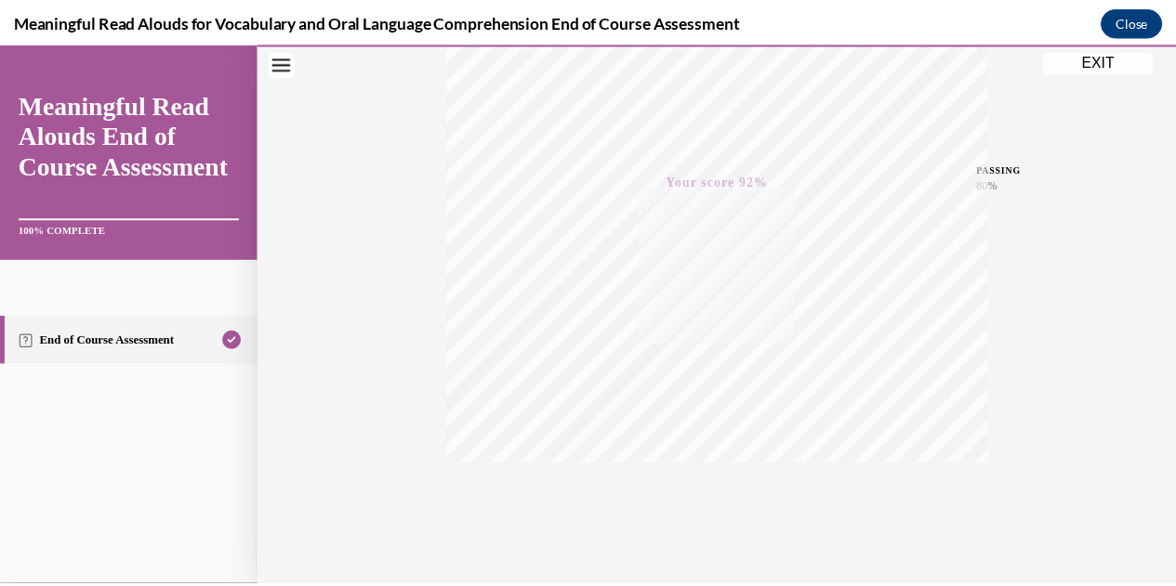
scroll to position [407, 0]
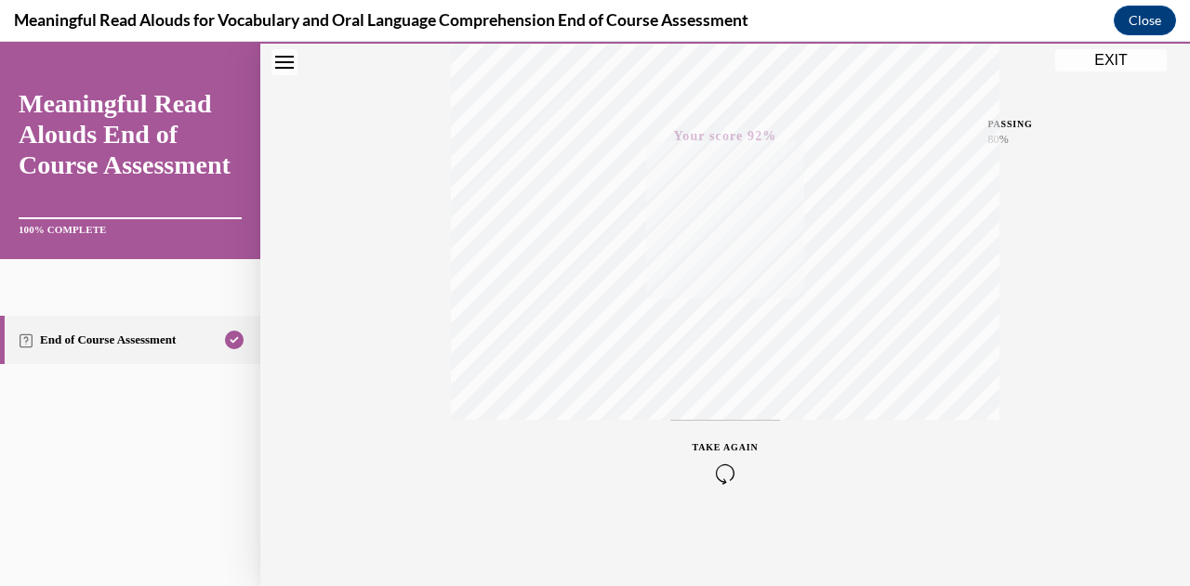
click at [1117, 65] on button "EXIT" at bounding box center [1111, 60] width 112 height 22
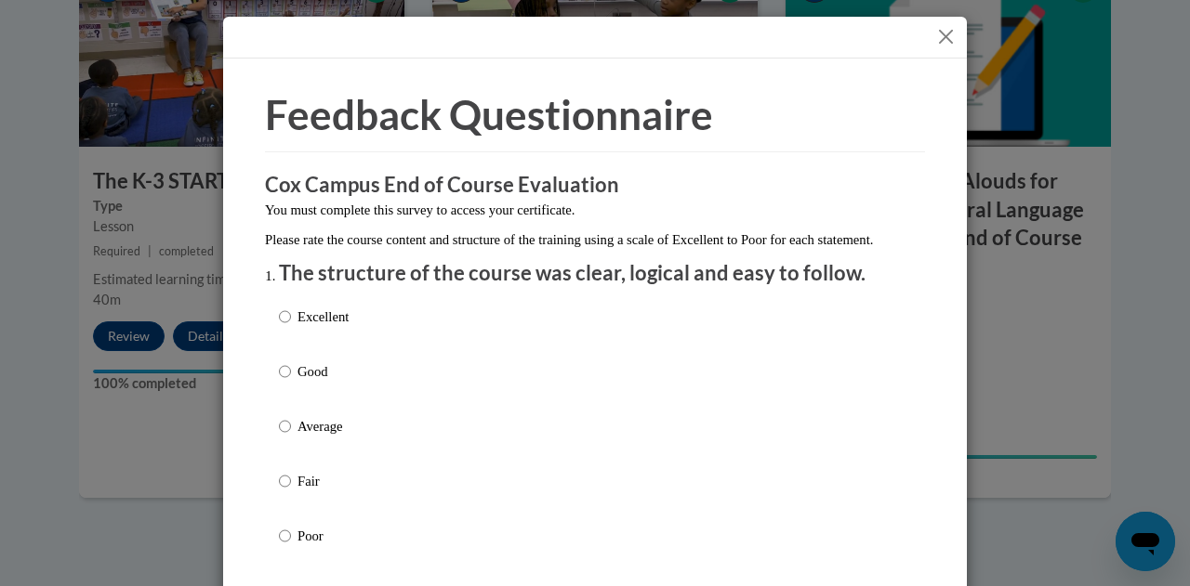
click at [942, 42] on button "Close" at bounding box center [945, 36] width 23 height 23
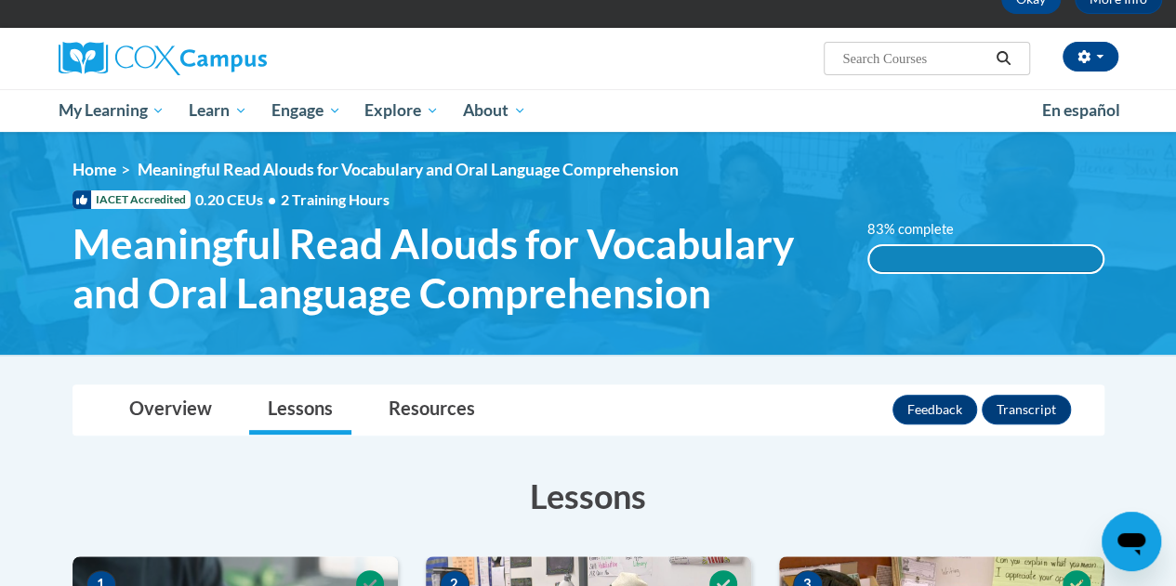
scroll to position [123, 0]
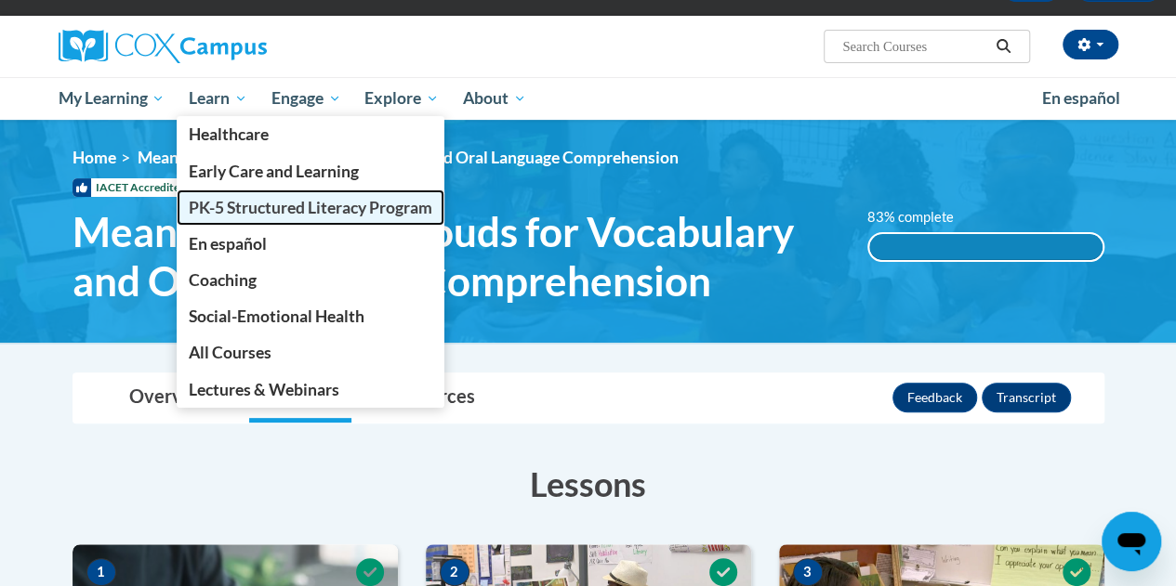
click at [268, 201] on span "PK-5 Structured Literacy Program" at bounding box center [311, 208] width 244 height 20
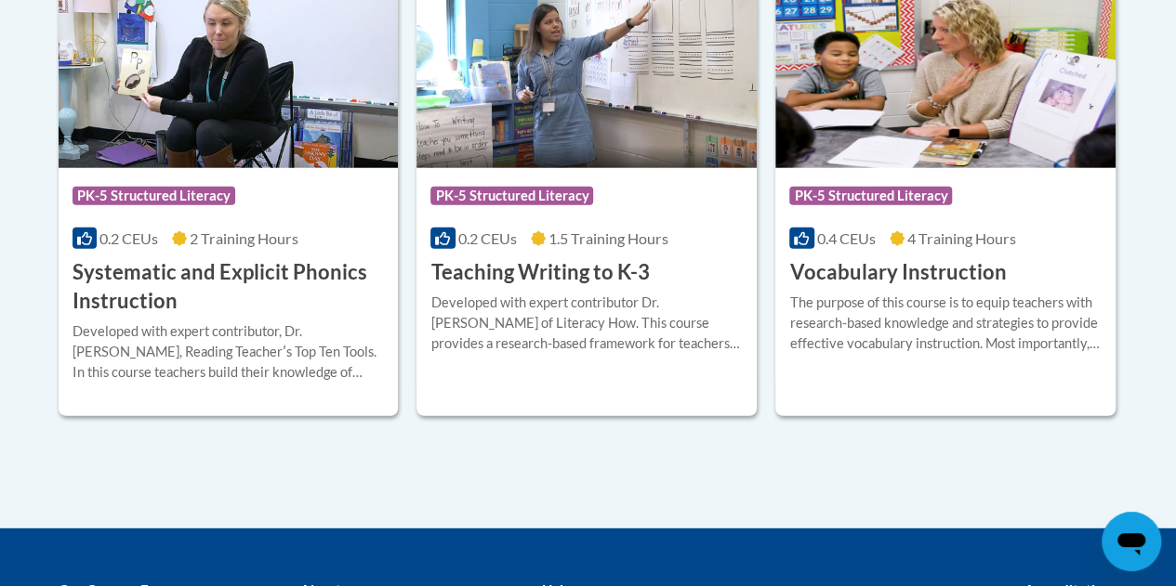
scroll to position [2310, 0]
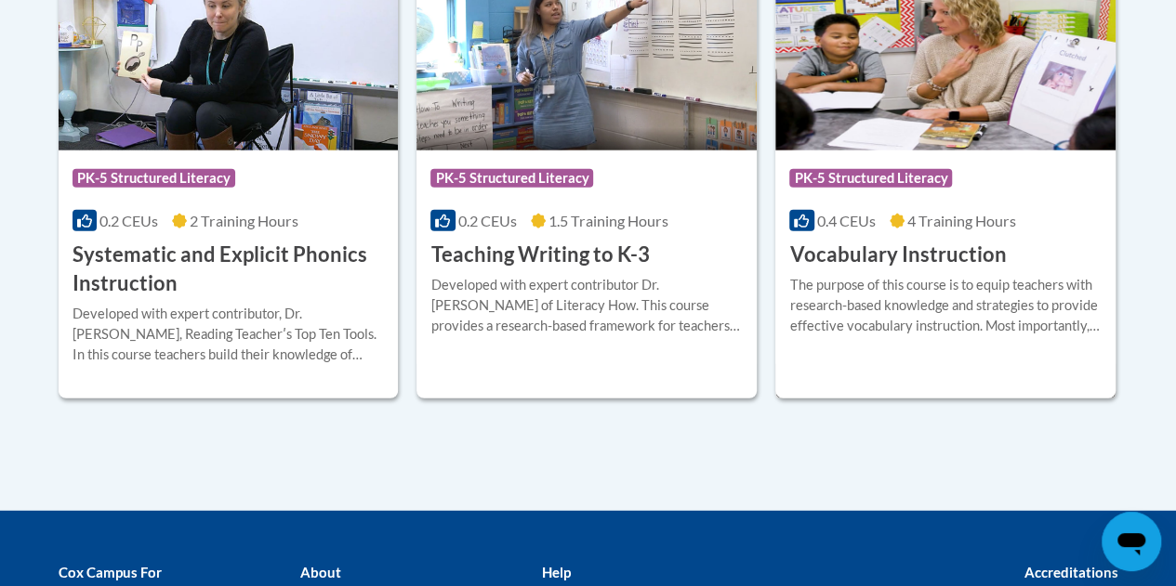
click at [946, 315] on div "The purpose of this course is to equip teachers with research-based knowledge a…" at bounding box center [945, 305] width 312 height 61
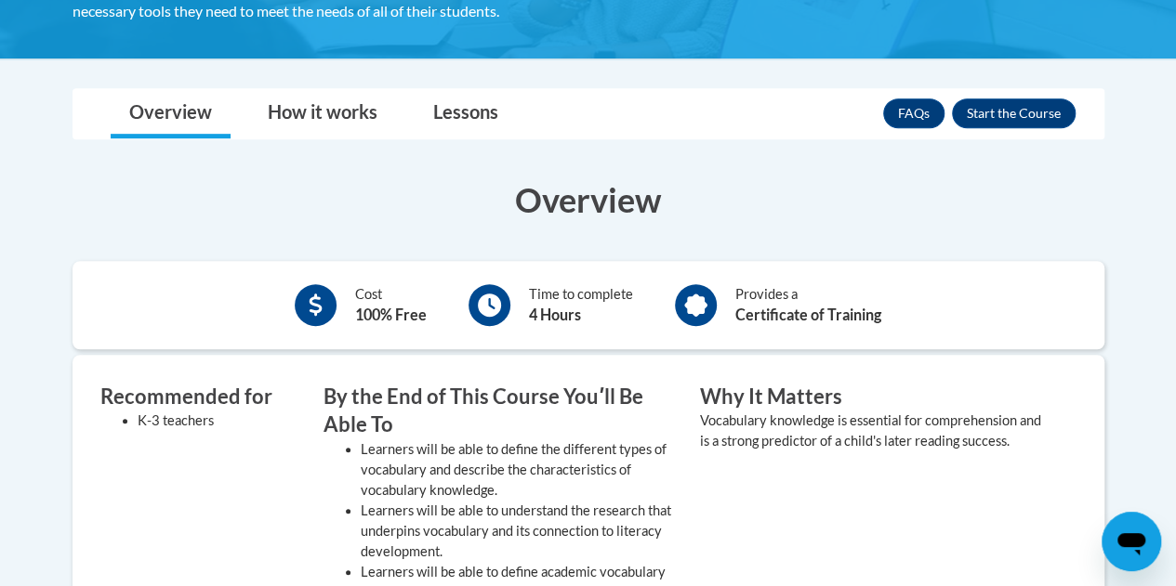
scroll to position [435, 0]
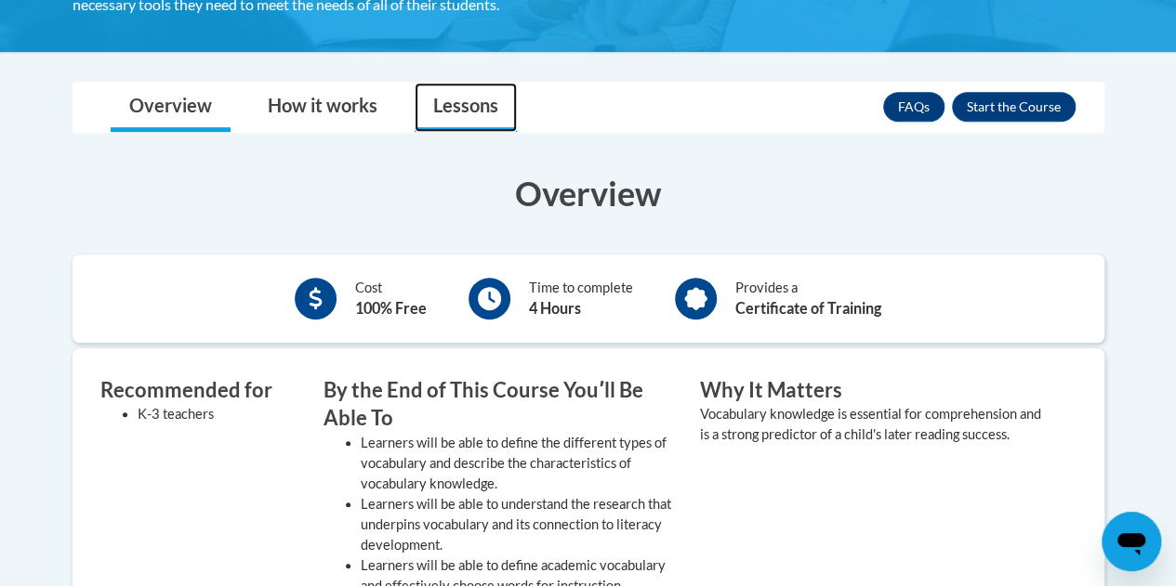
click at [475, 124] on link "Lessons" at bounding box center [466, 107] width 102 height 49
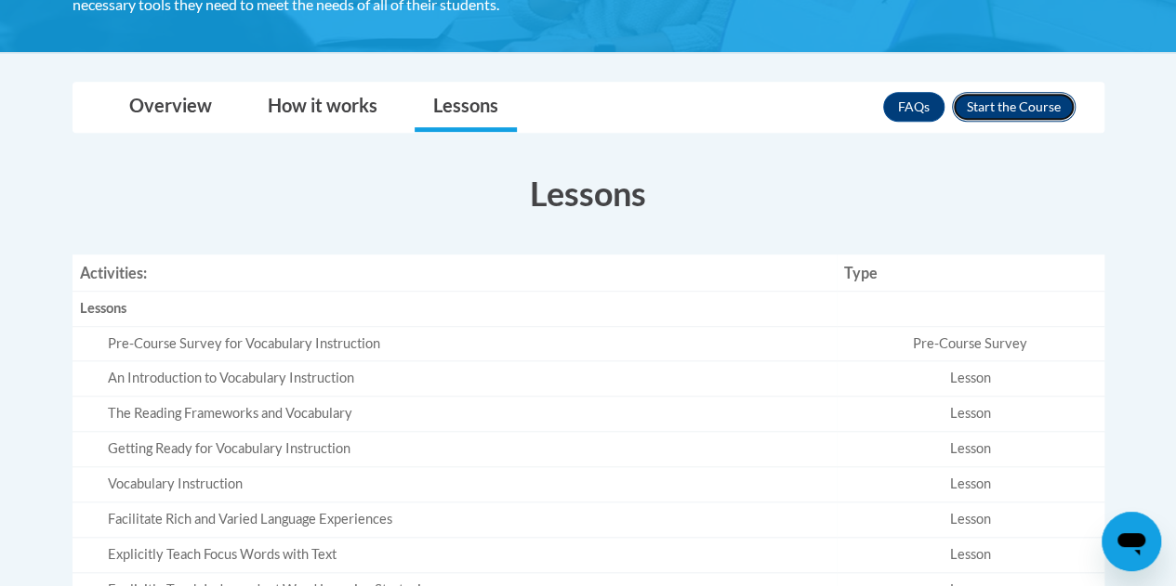
click at [979, 98] on button "Enroll" at bounding box center [1014, 107] width 124 height 30
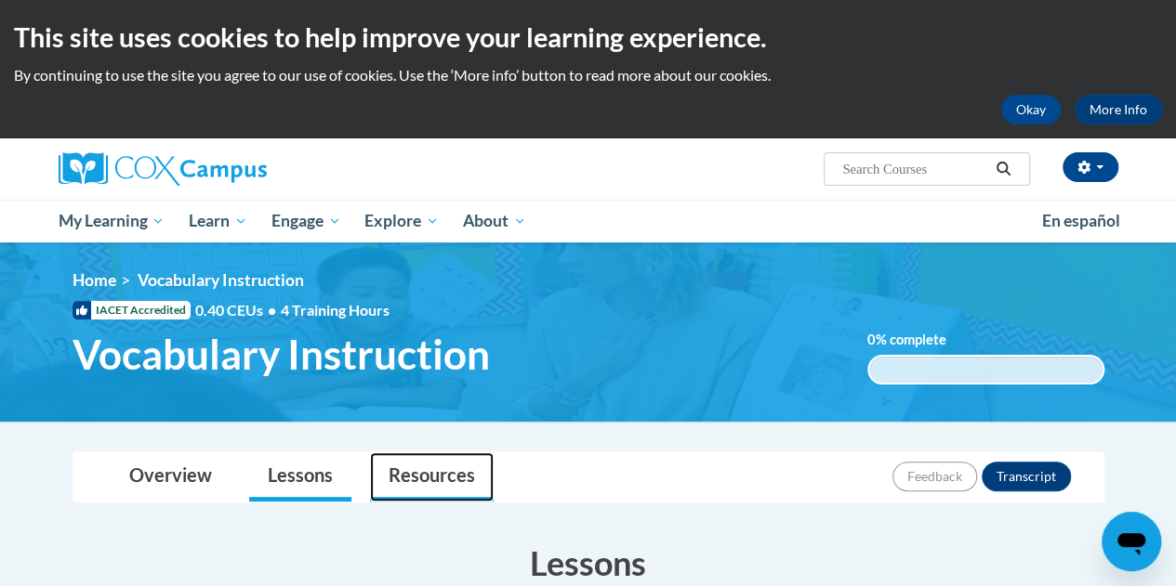
click at [425, 472] on link "Resources" at bounding box center [432, 477] width 124 height 49
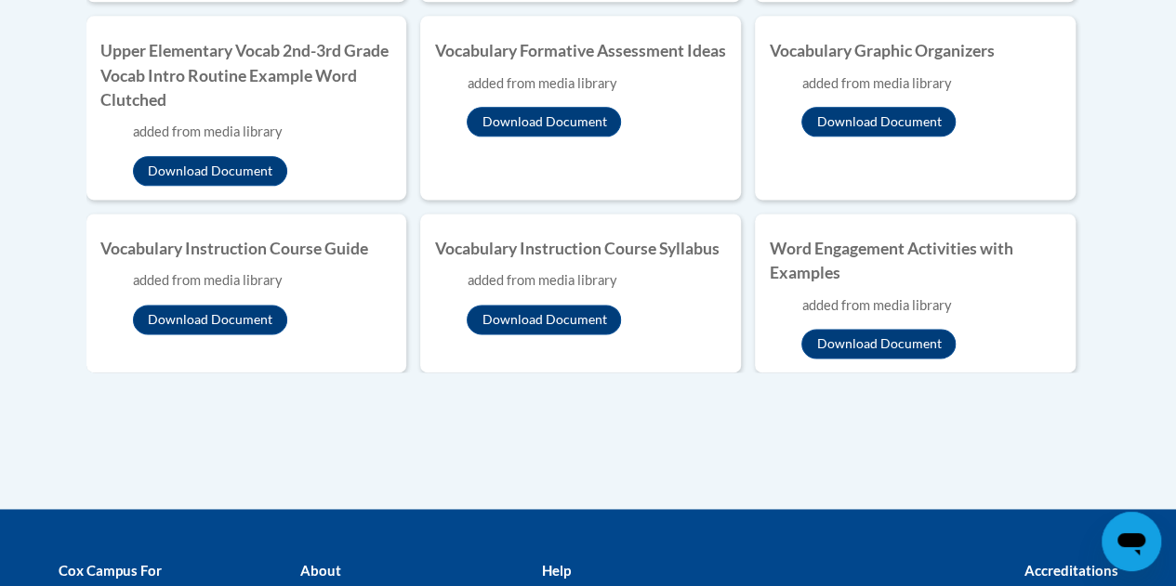
scroll to position [1135, 0]
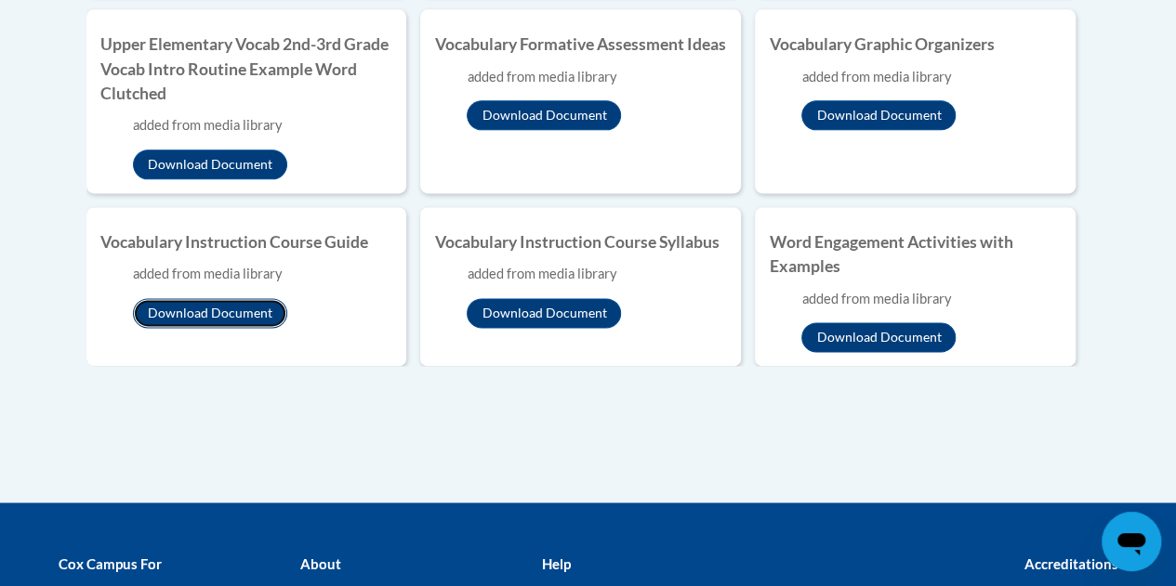
click at [255, 323] on button "Download Document" at bounding box center [210, 313] width 154 height 30
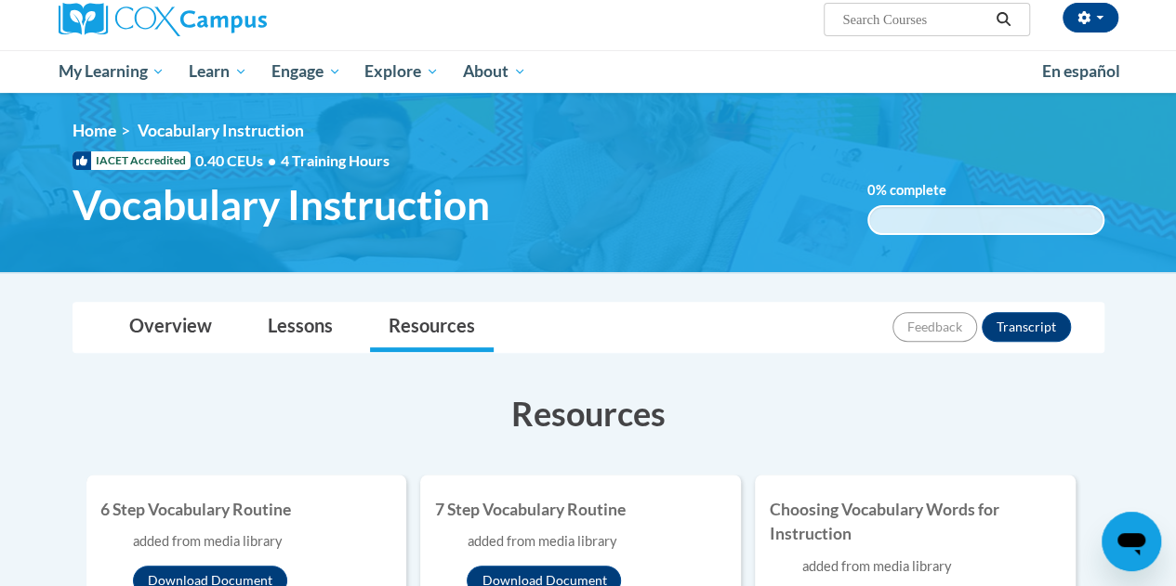
scroll to position [161, 0]
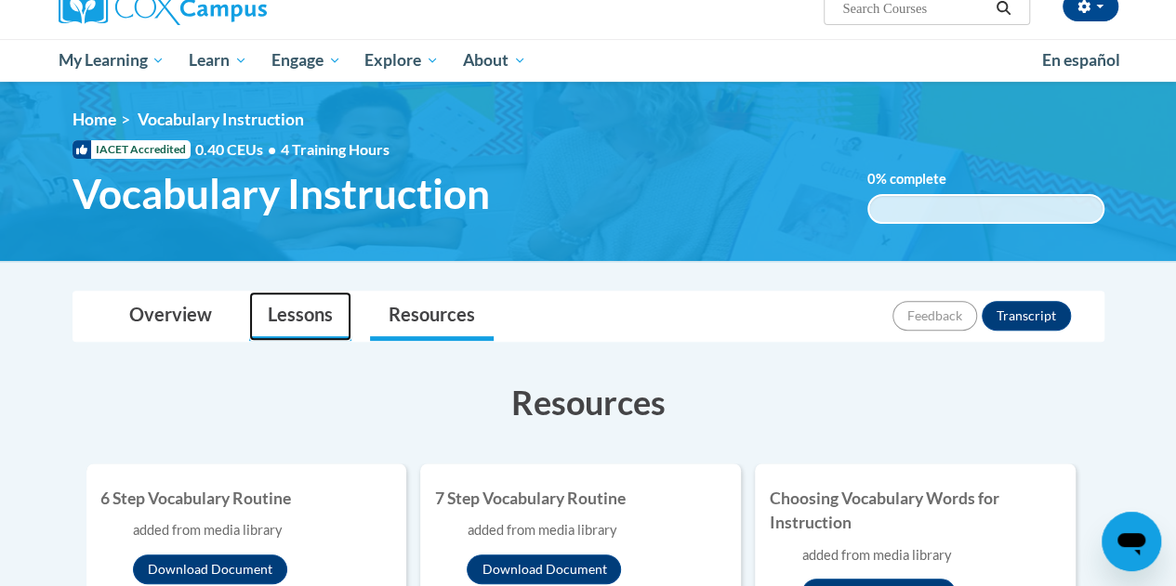
click at [306, 324] on link "Lessons" at bounding box center [300, 316] width 102 height 49
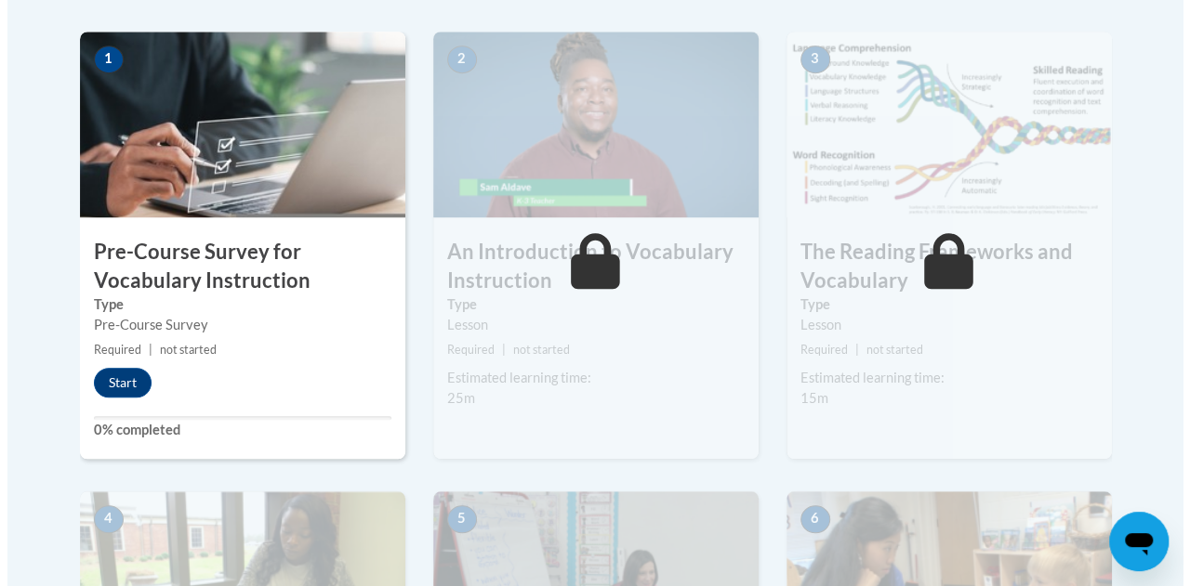
scroll to position [606, 0]
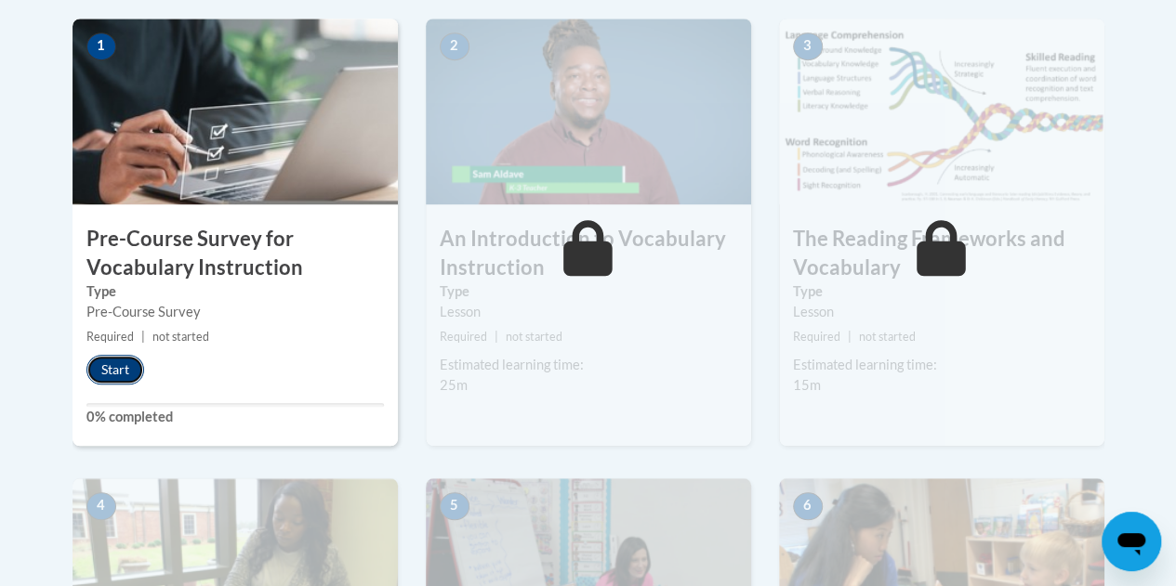
click at [136, 362] on button "Start" at bounding box center [115, 370] width 58 height 30
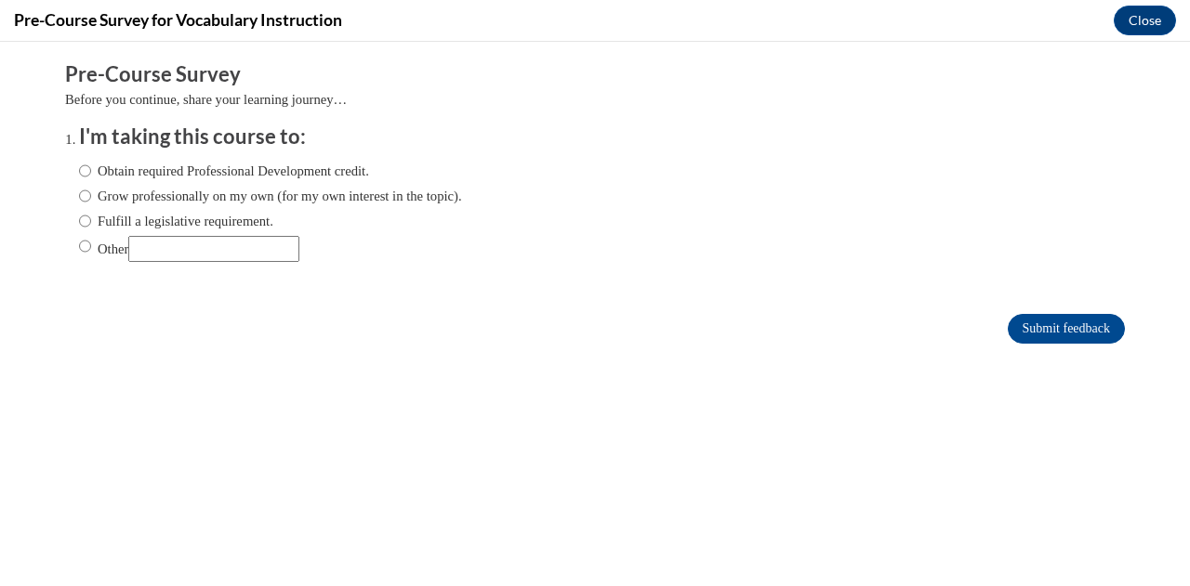
scroll to position [0, 0]
click at [280, 168] on label "Obtain required Professional Development credit." at bounding box center [224, 171] width 290 height 20
click at [91, 168] on input "Obtain required Professional Development credit." at bounding box center [85, 171] width 12 height 20
radio input "true"
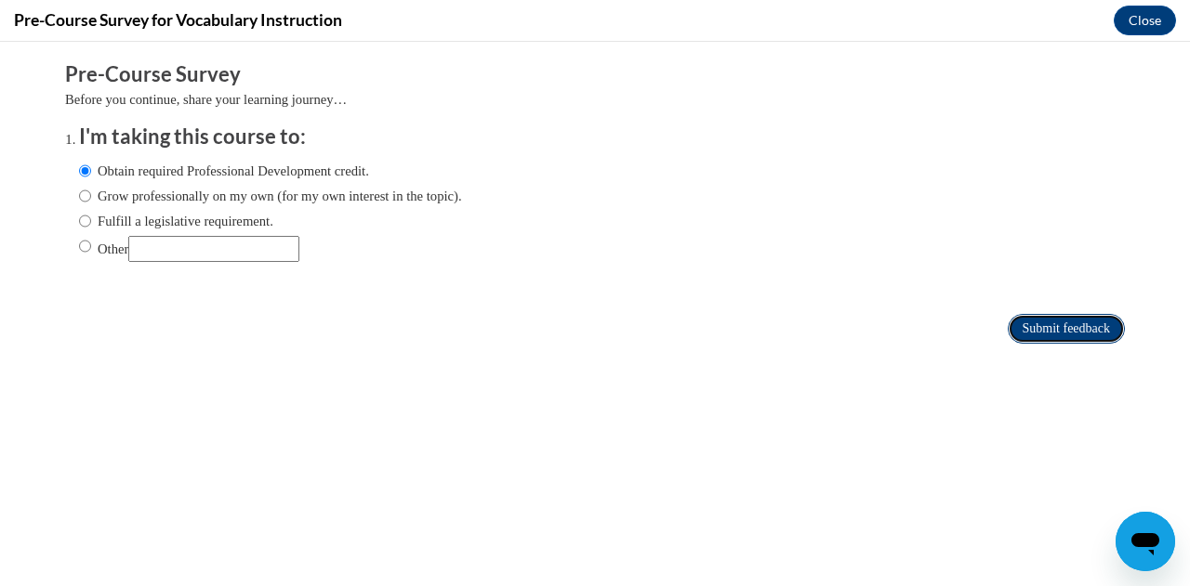
click at [1041, 323] on input "Submit feedback" at bounding box center [1066, 329] width 117 height 30
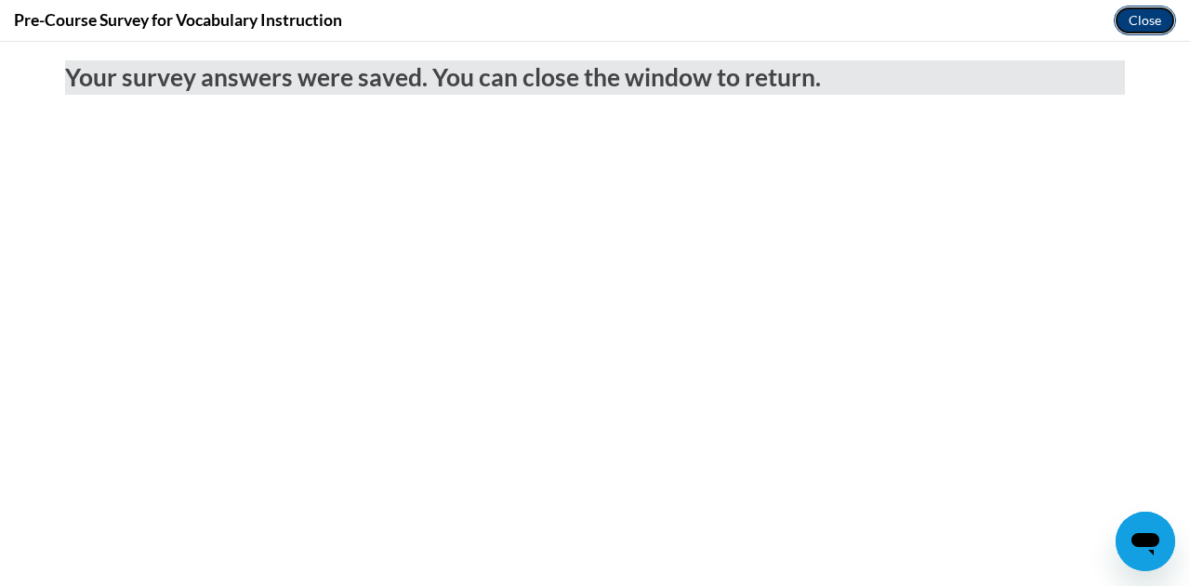
click at [1140, 21] on button "Close" at bounding box center [1144, 21] width 62 height 30
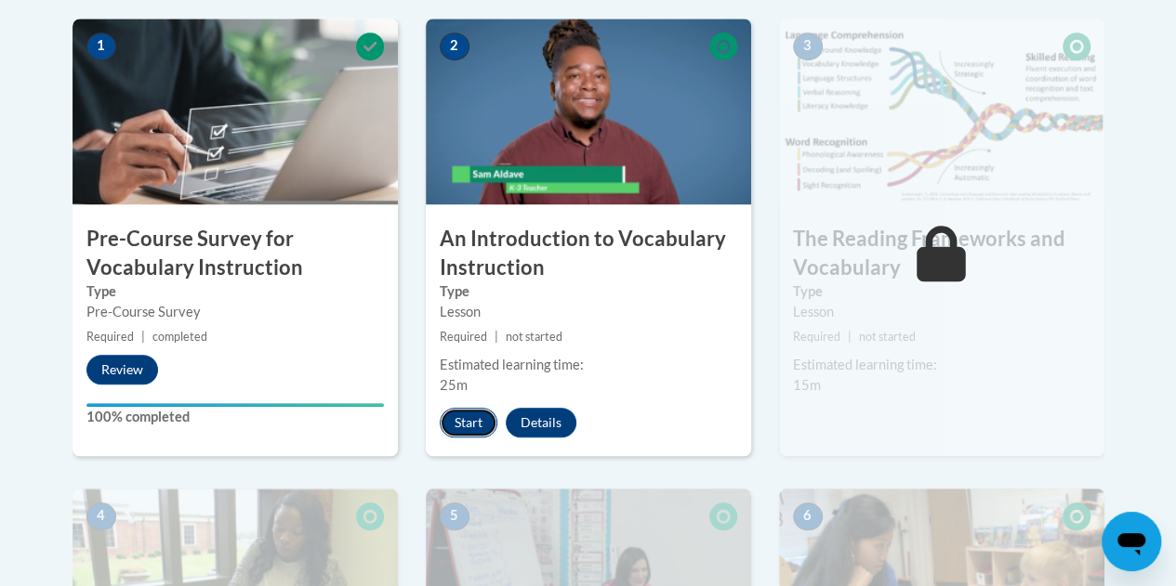
click at [474, 421] on button "Start" at bounding box center [469, 423] width 58 height 30
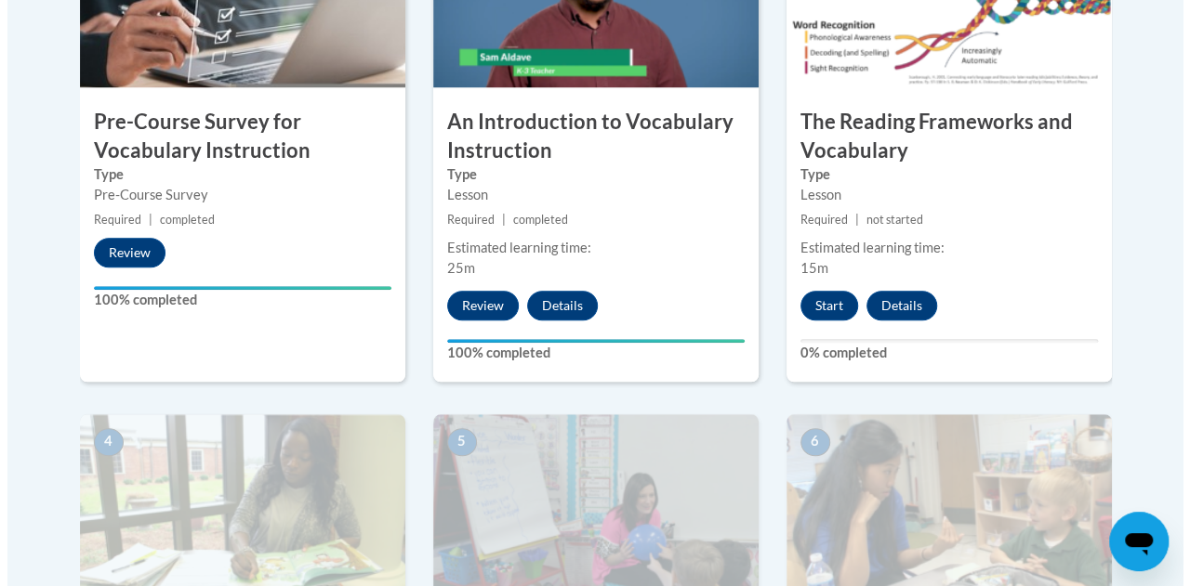
scroll to position [717, 0]
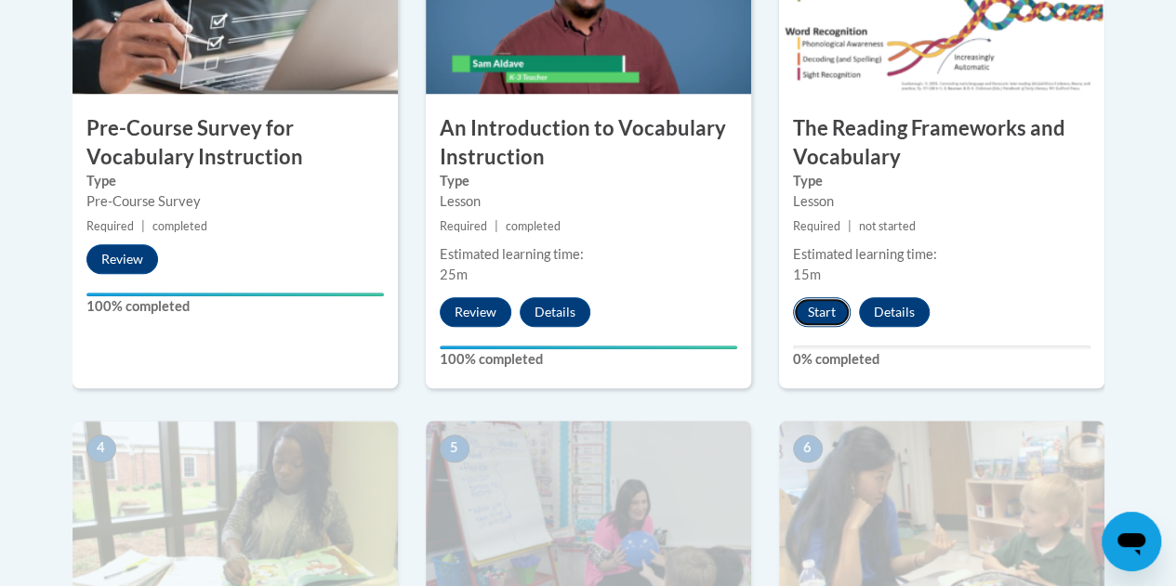
click at [836, 310] on button "Start" at bounding box center [822, 312] width 58 height 30
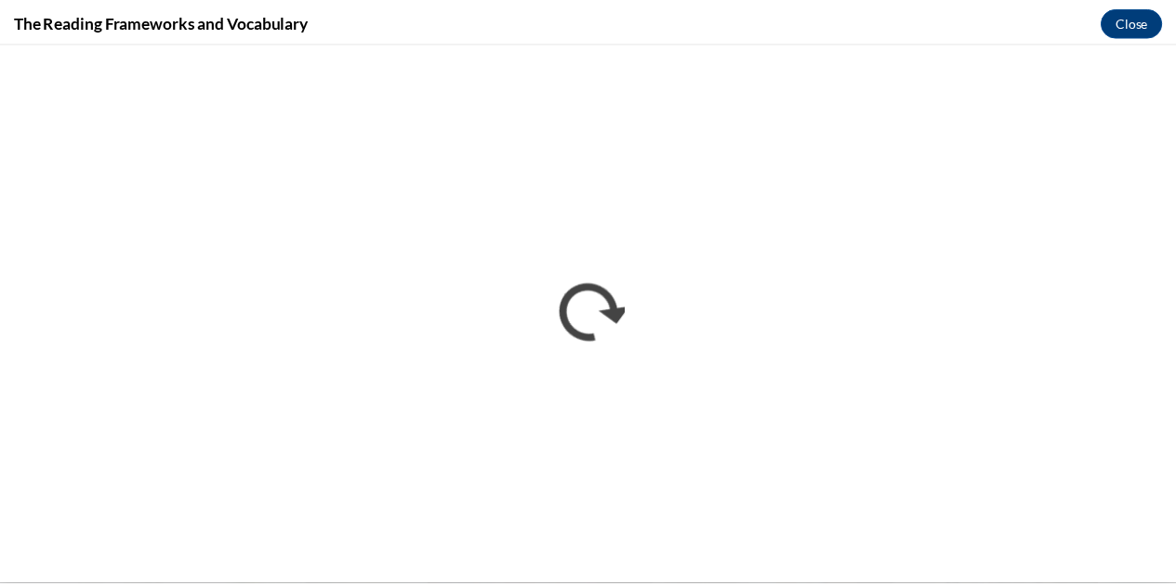
scroll to position [0, 0]
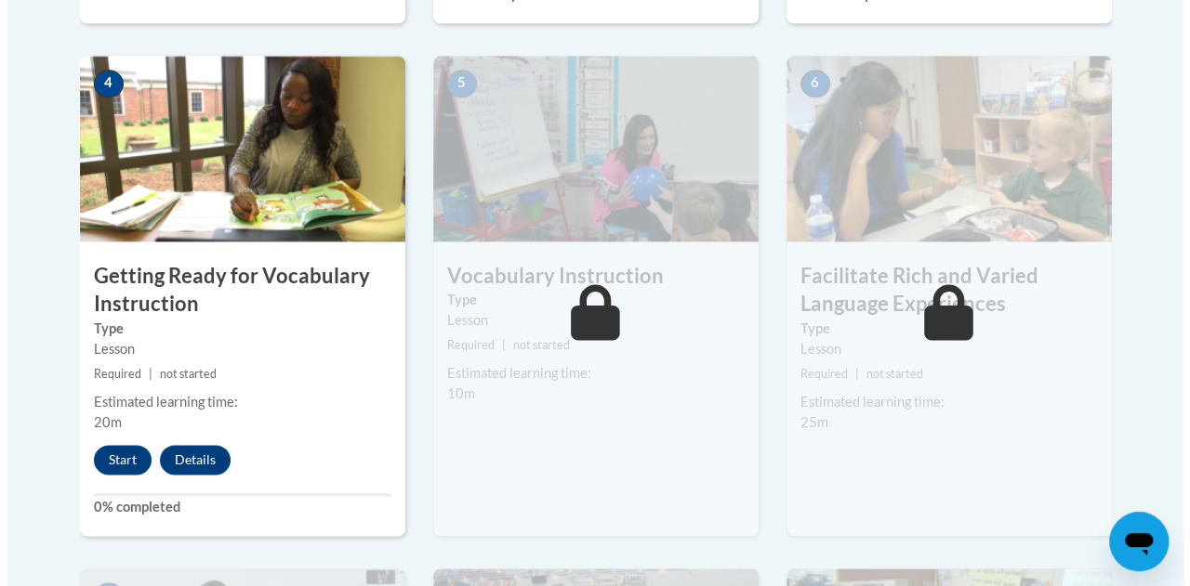
scroll to position [1073, 0]
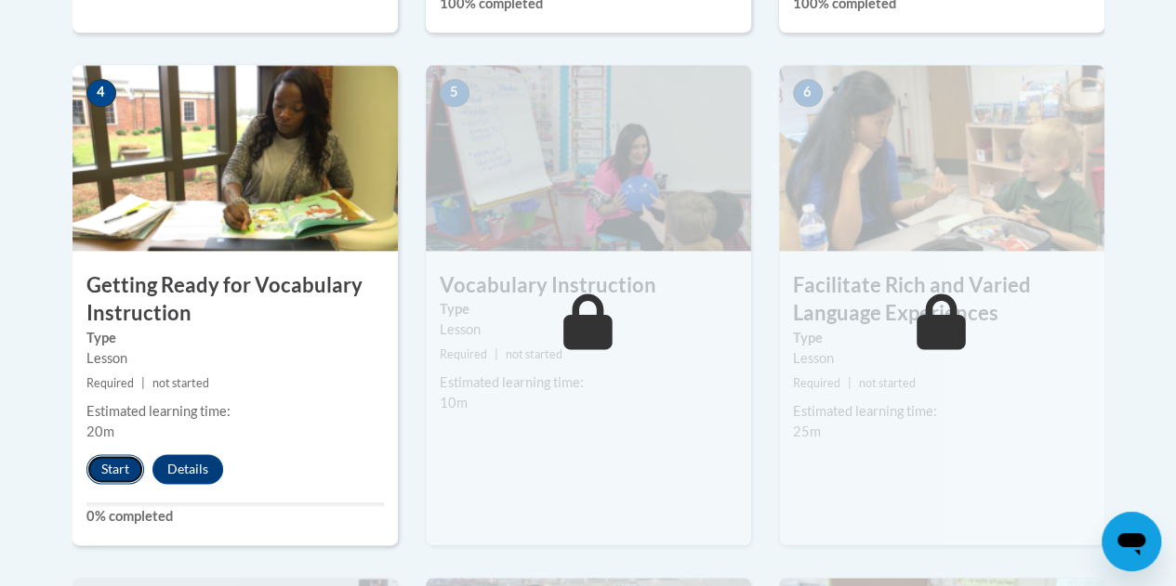
click at [111, 473] on button "Start" at bounding box center [115, 470] width 58 height 30
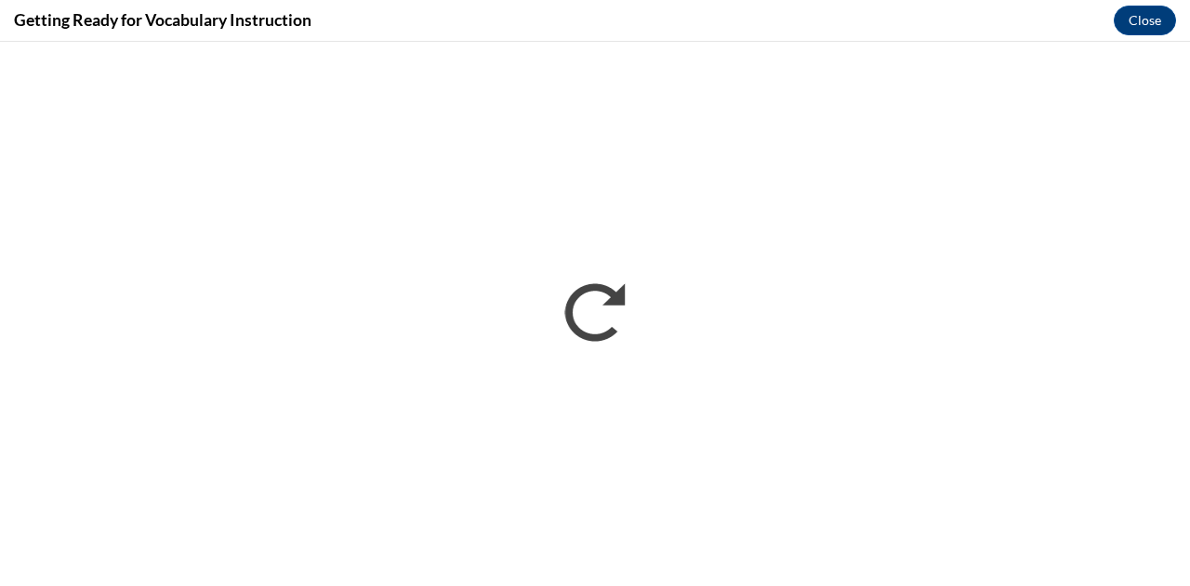
scroll to position [0, 0]
